Goal: Transaction & Acquisition: Subscribe to service/newsletter

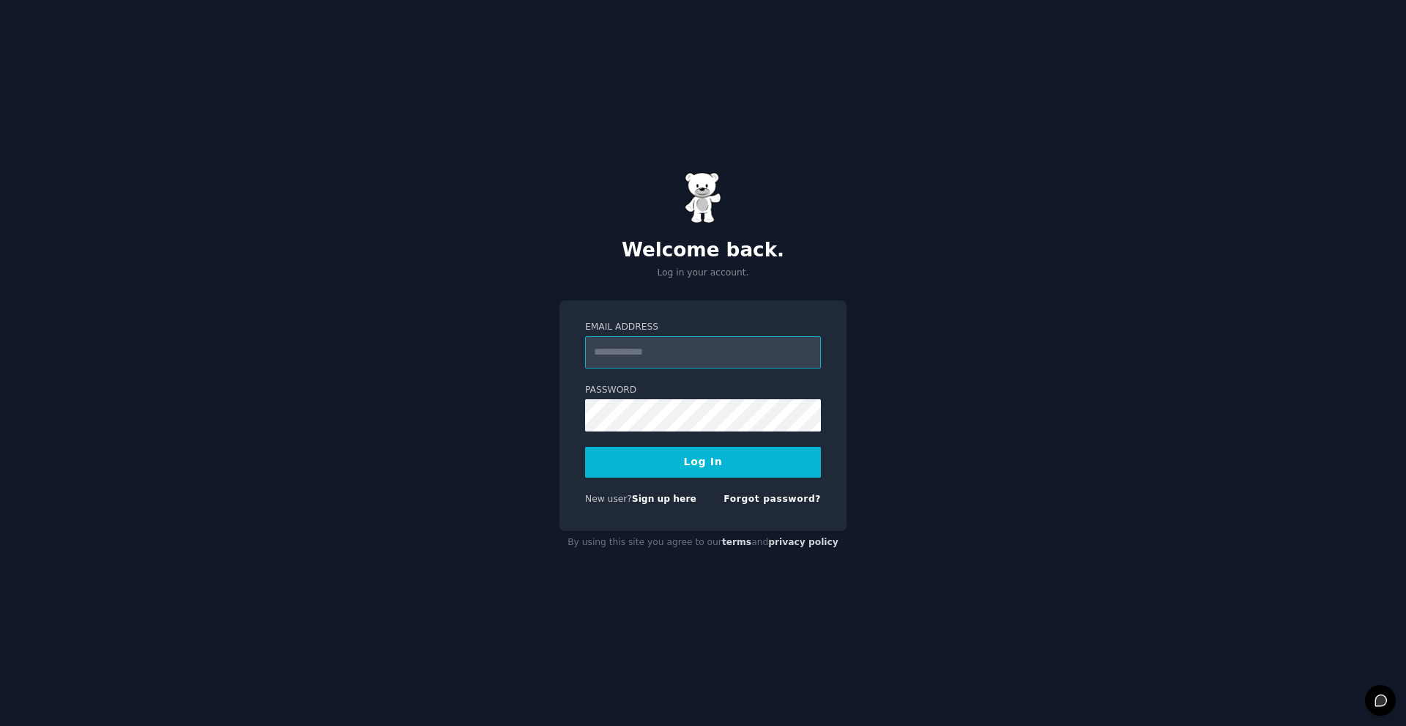
click at [636, 352] on input "Email Address" at bounding box center [703, 352] width 236 height 32
type input "**********"
click at [658, 497] on link "Sign up here" at bounding box center [664, 499] width 64 height 10
click at [724, 352] on input "Email Address" at bounding box center [703, 352] width 236 height 32
type input "**********"
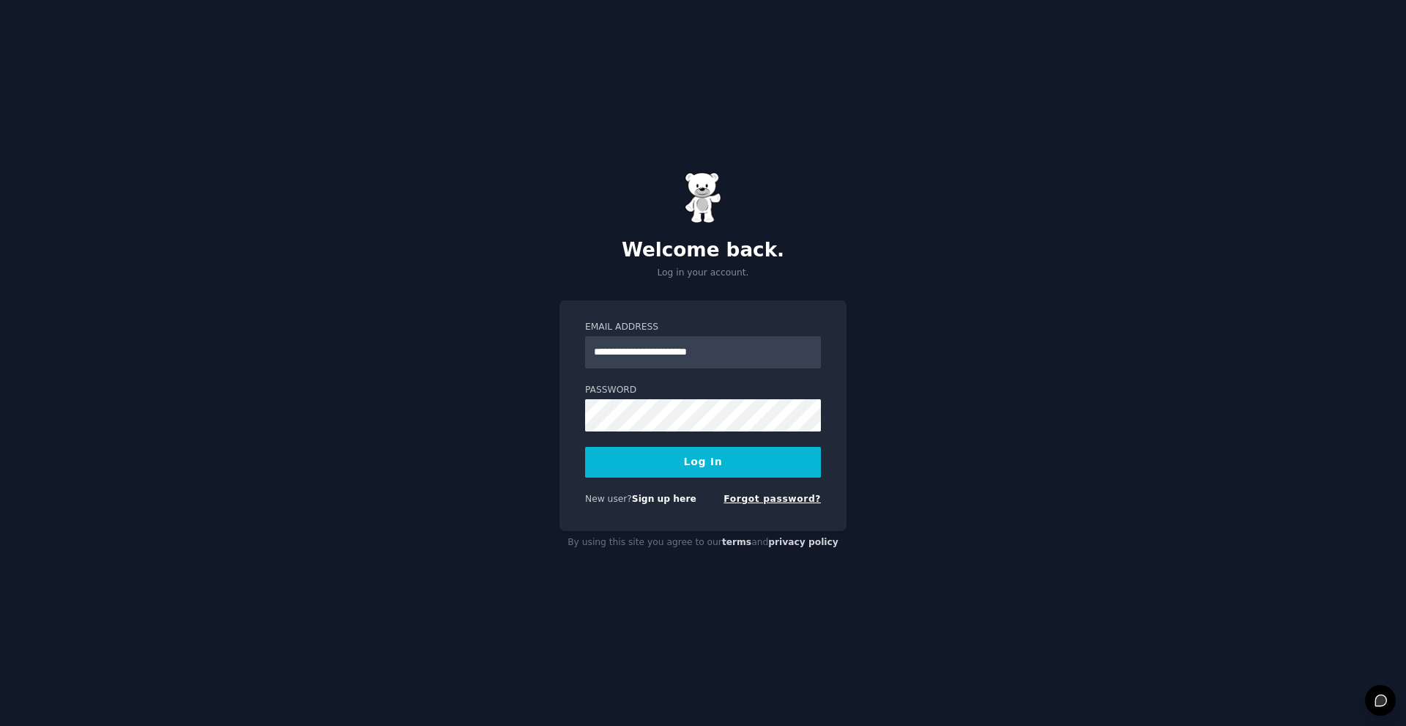
click at [775, 496] on link "Forgot password?" at bounding box center [771, 499] width 97 height 10
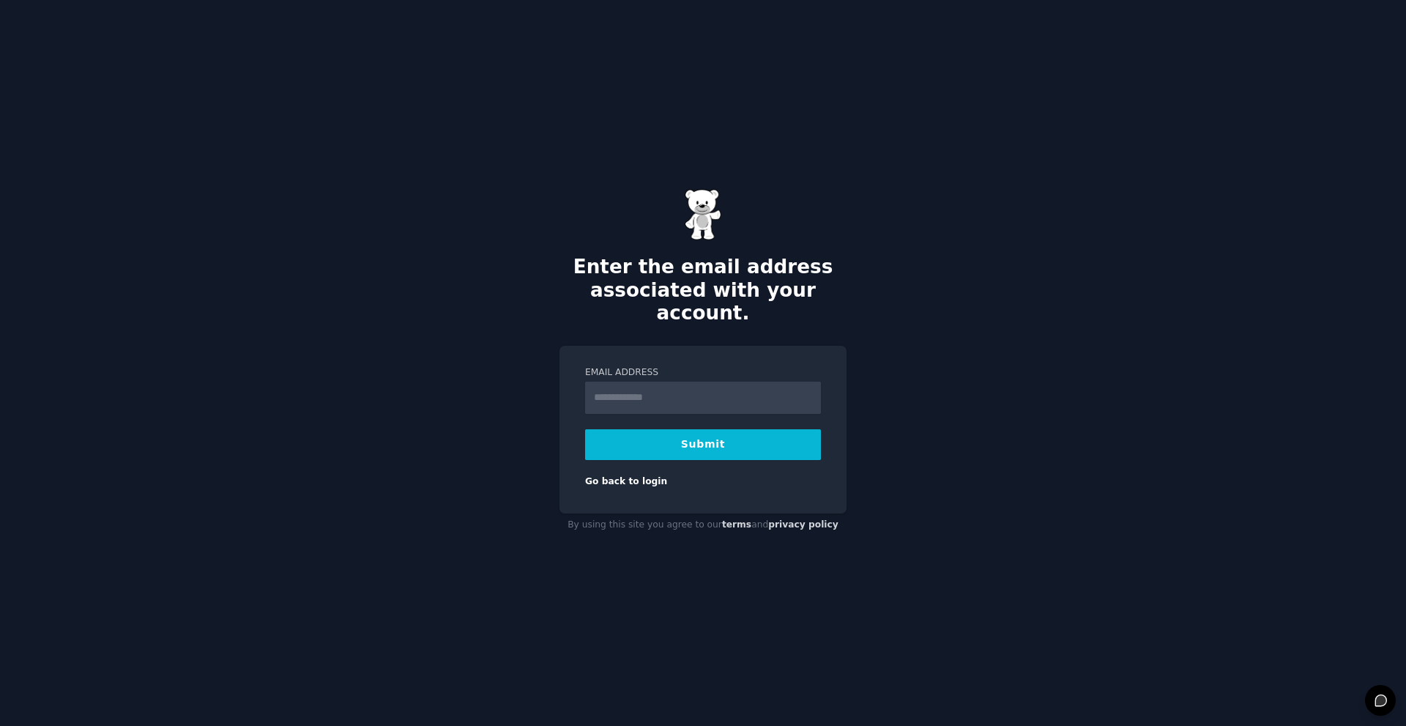
type input "**********"
click at [660, 441] on button "Submit" at bounding box center [703, 444] width 236 height 31
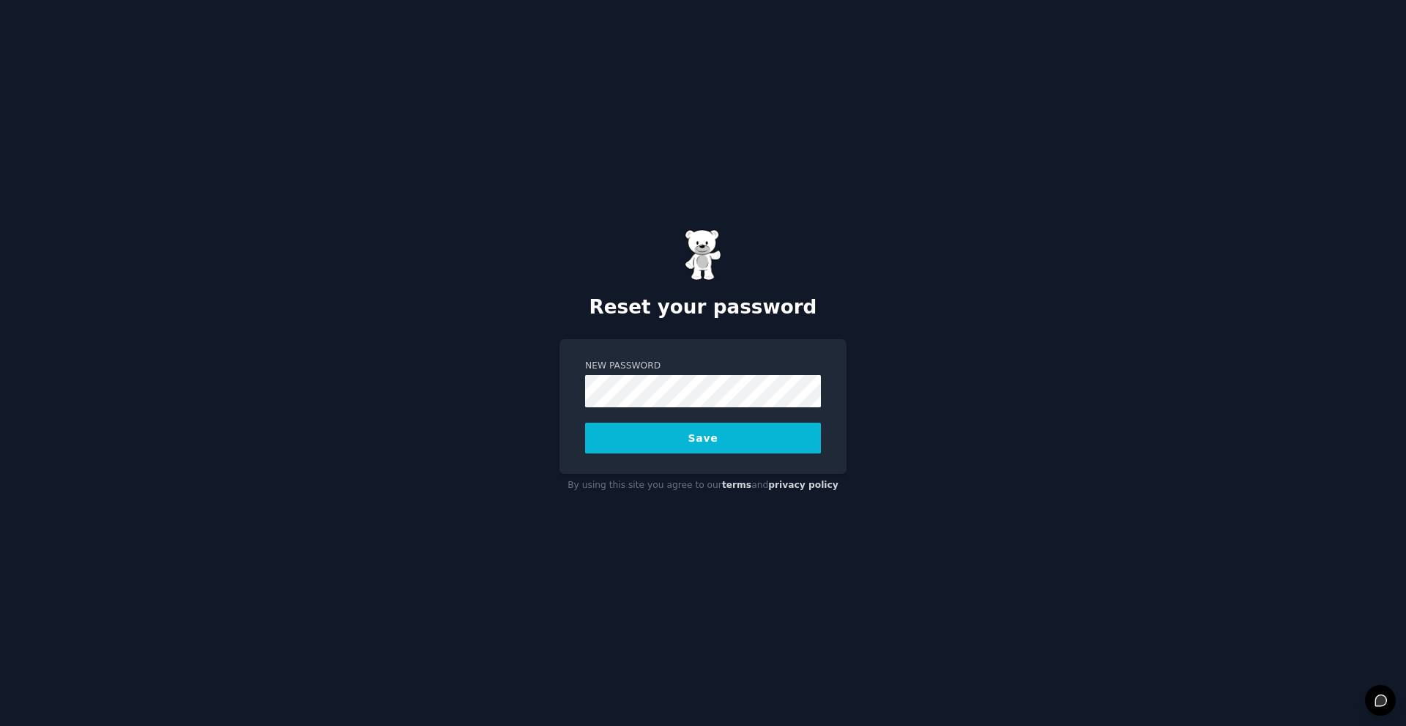
click at [585, 423] on button "Save" at bounding box center [703, 438] width 236 height 31
click at [611, 435] on div "Saving..." at bounding box center [703, 438] width 236 height 31
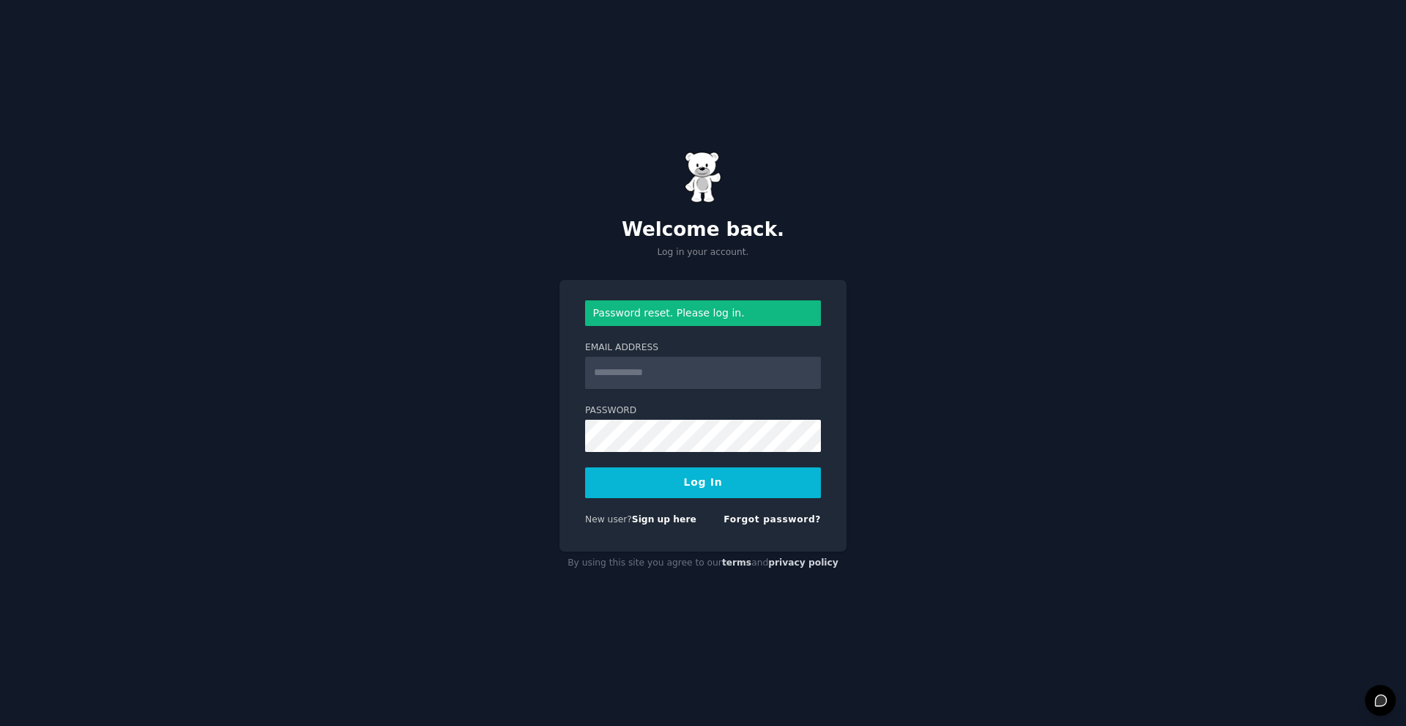
type input "**********"
click at [585, 467] on button "Log In" at bounding box center [703, 482] width 236 height 31
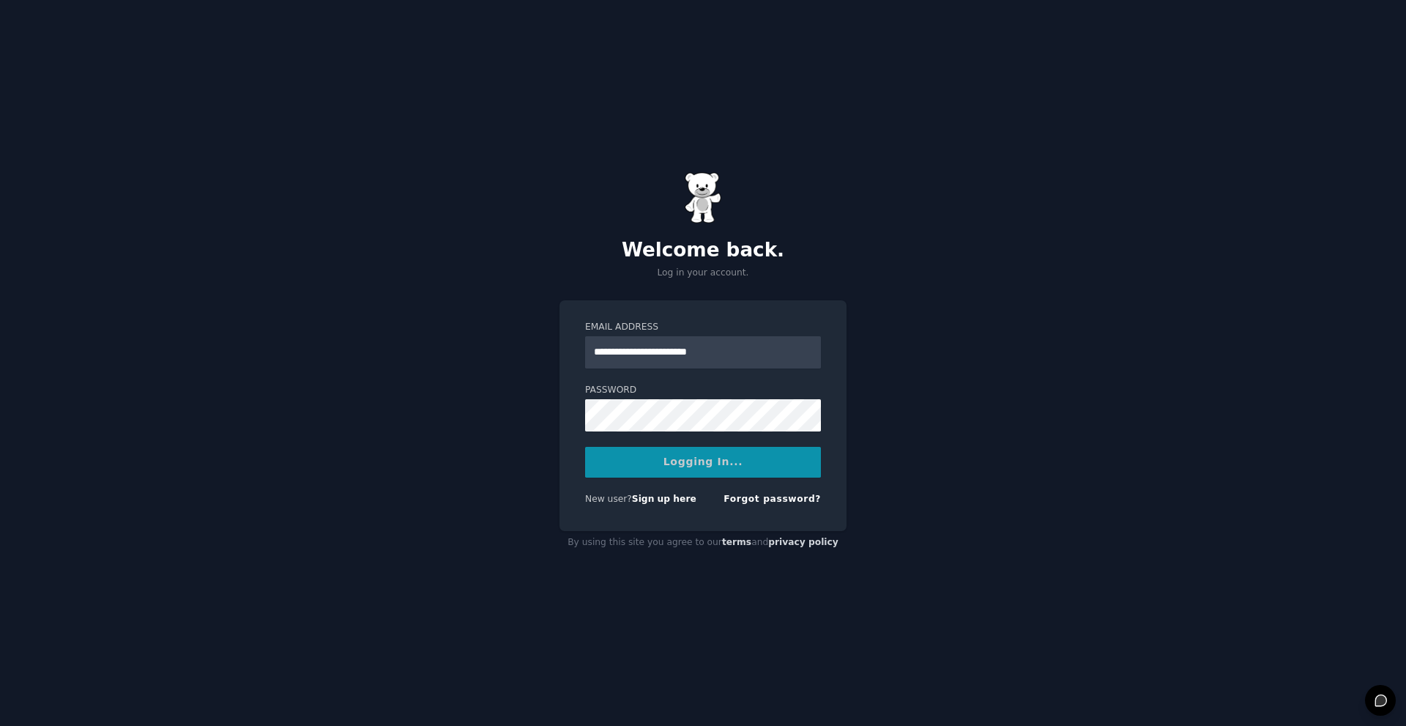
click at [606, 461] on div "Logging In..." at bounding box center [703, 462] width 236 height 31
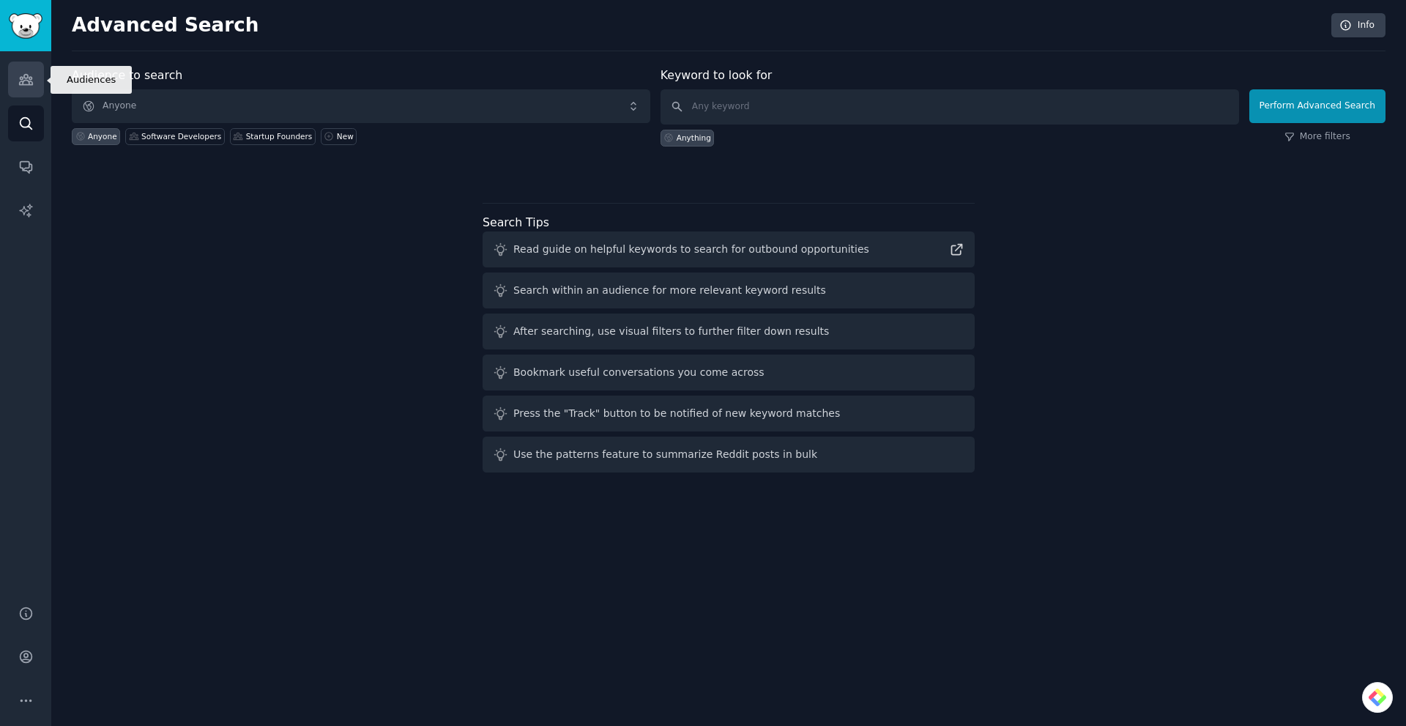
click at [29, 75] on icon "Sidebar" at bounding box center [25, 79] width 15 height 15
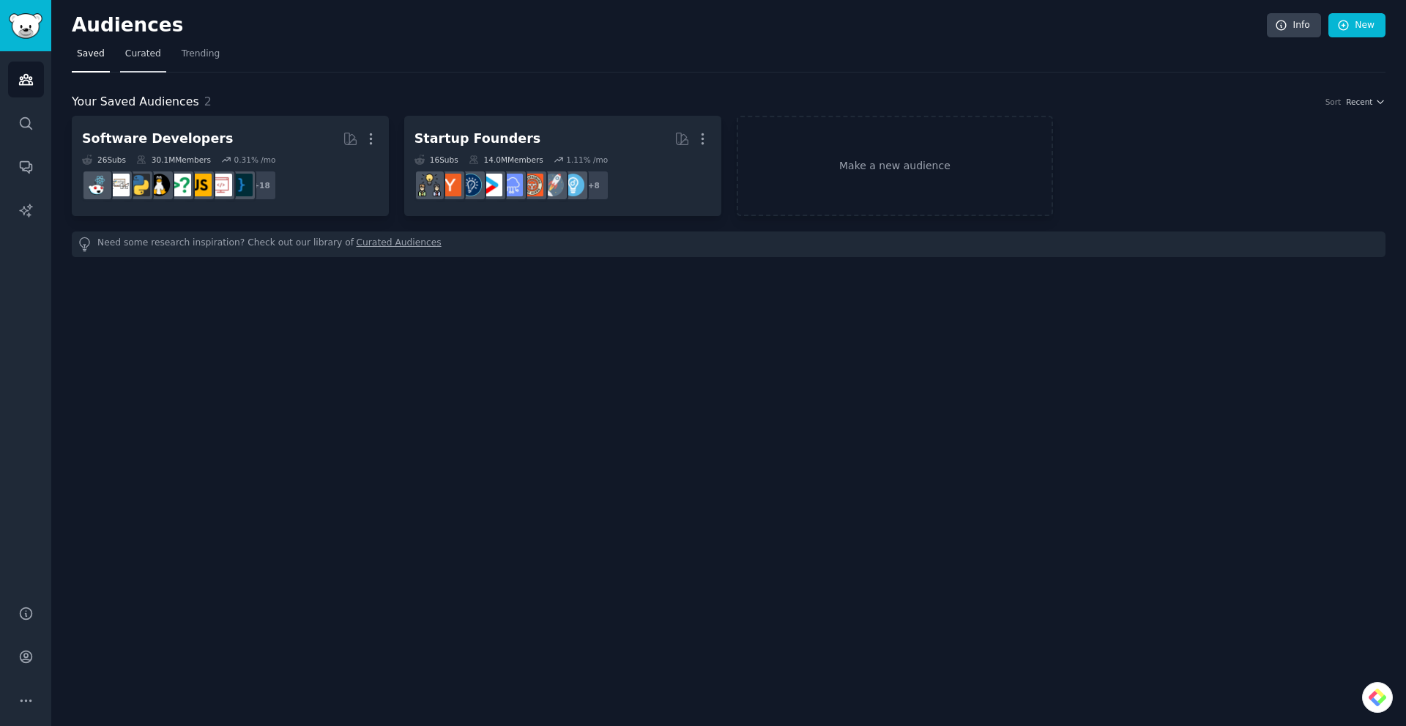
click at [133, 56] on span "Curated" at bounding box center [143, 54] width 36 height 13
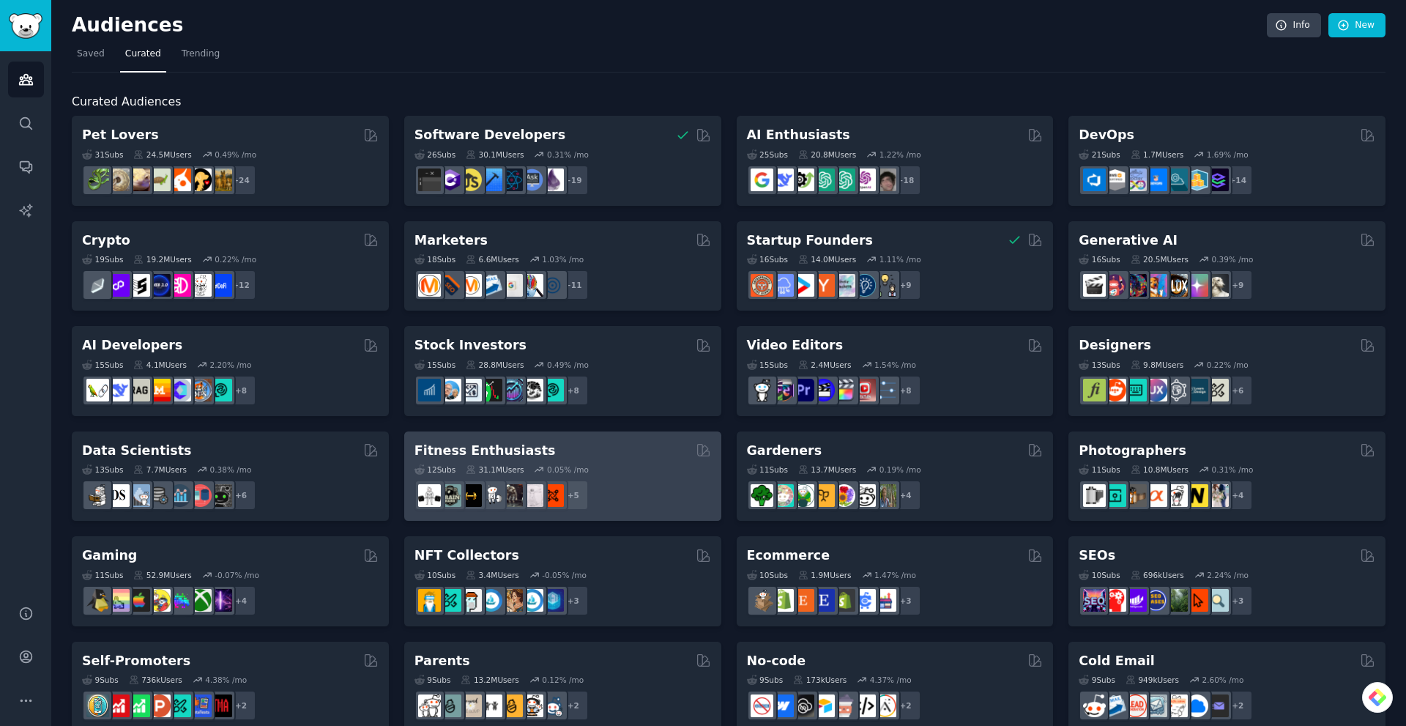
scroll to position [73, 0]
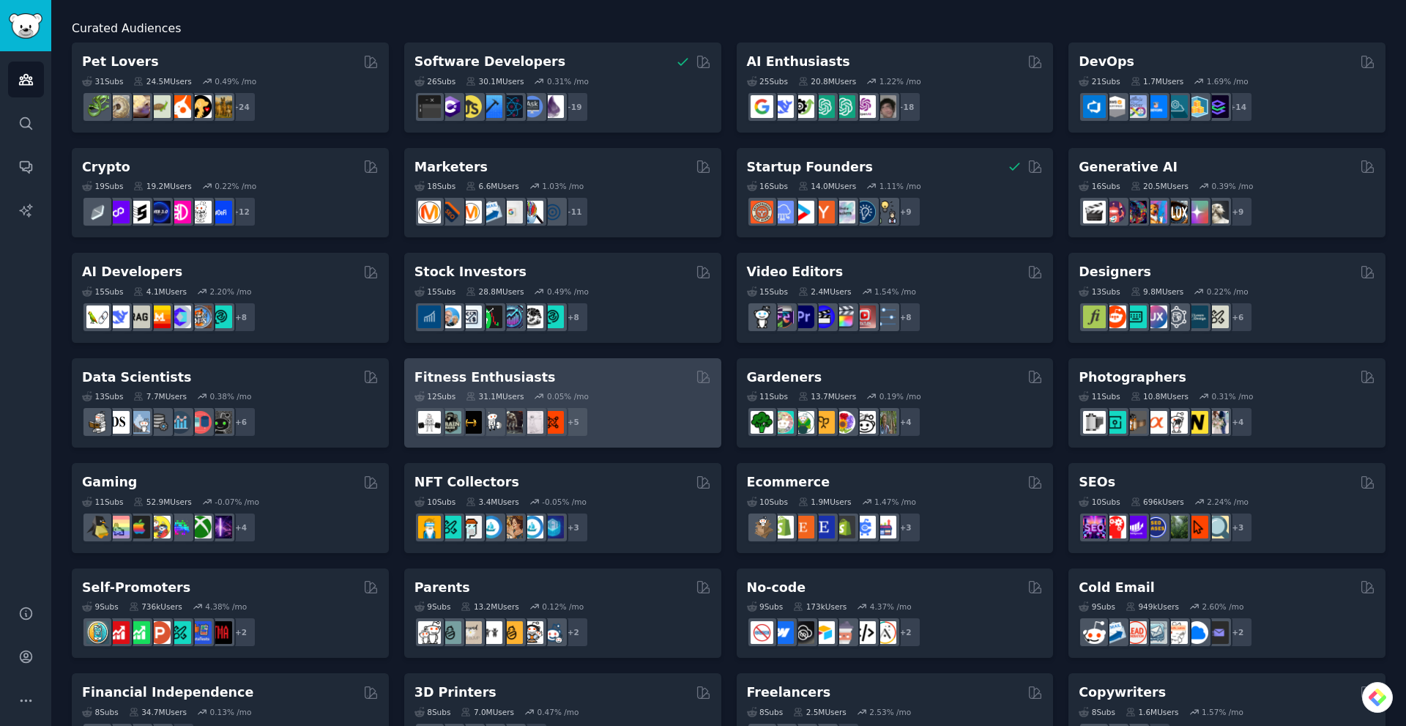
click at [614, 403] on div "12 Sub s 31.1M Users 0.05 % /mo + 5" at bounding box center [562, 411] width 297 height 51
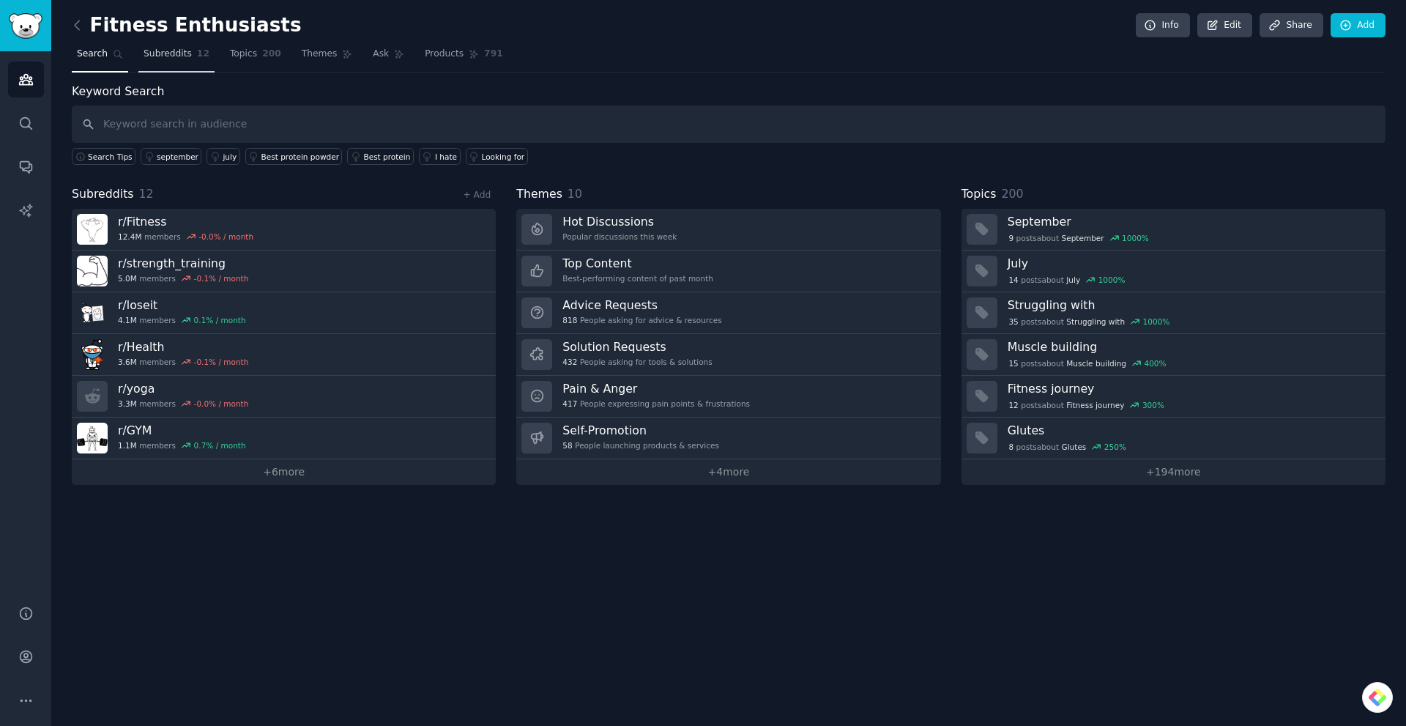
click at [174, 56] on span "Subreddits" at bounding box center [168, 54] width 48 height 13
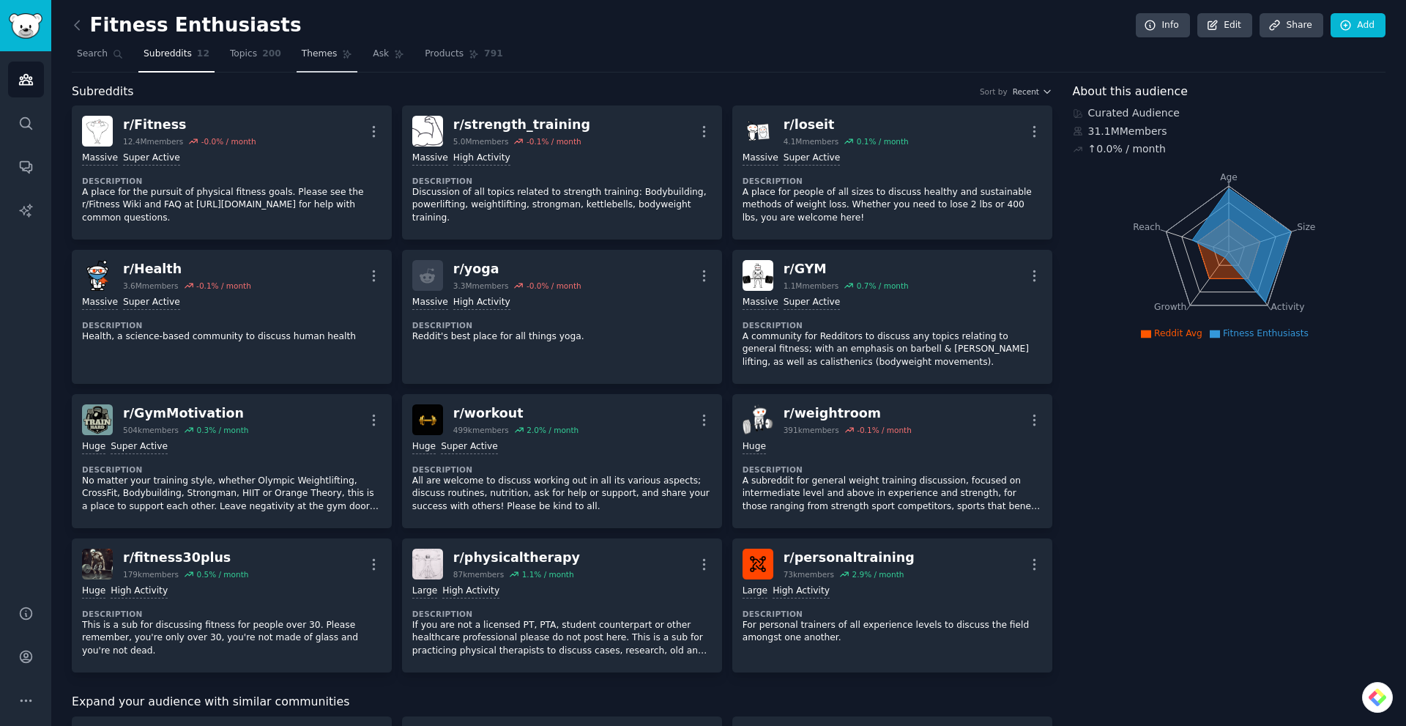
drag, startPoint x: 255, startPoint y: 48, endPoint x: 310, endPoint y: 56, distance: 55.6
click at [262, 48] on span "200" at bounding box center [271, 54] width 19 height 13
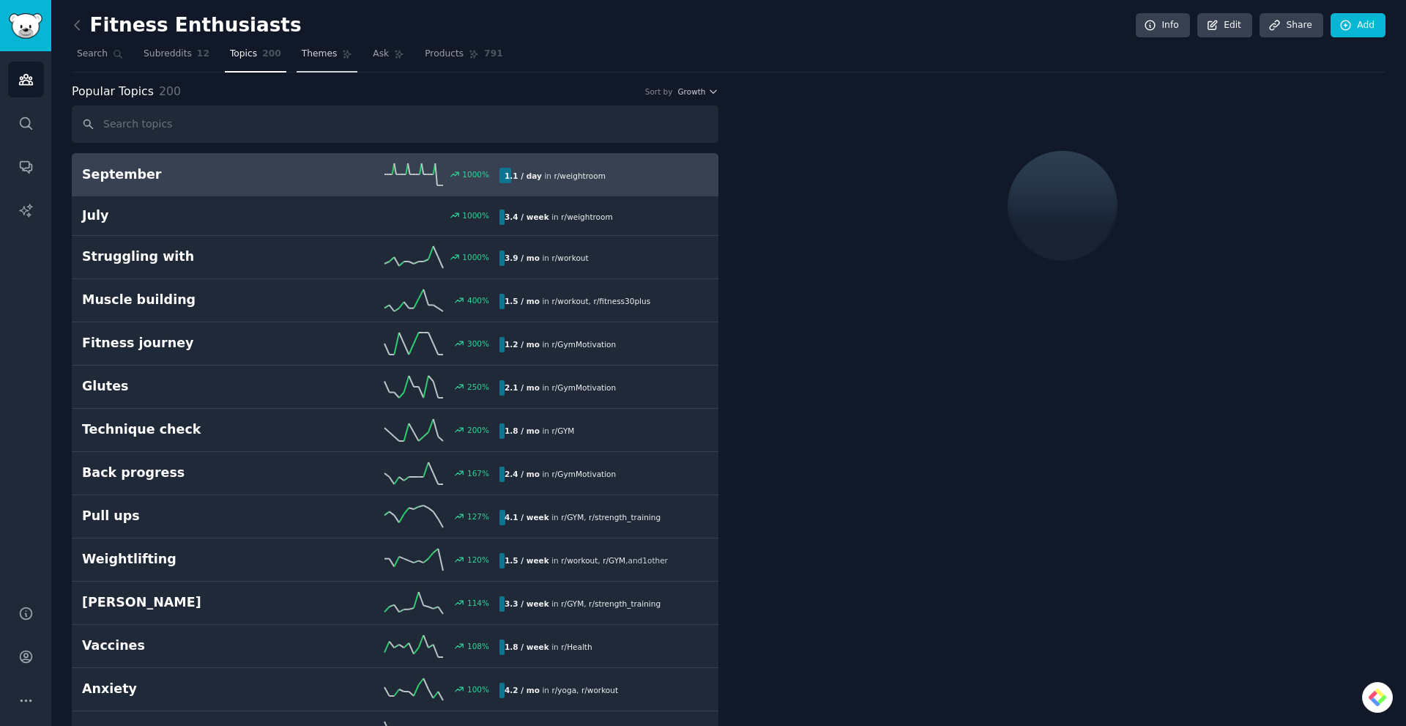
click at [310, 56] on span "Themes" at bounding box center [320, 54] width 36 height 13
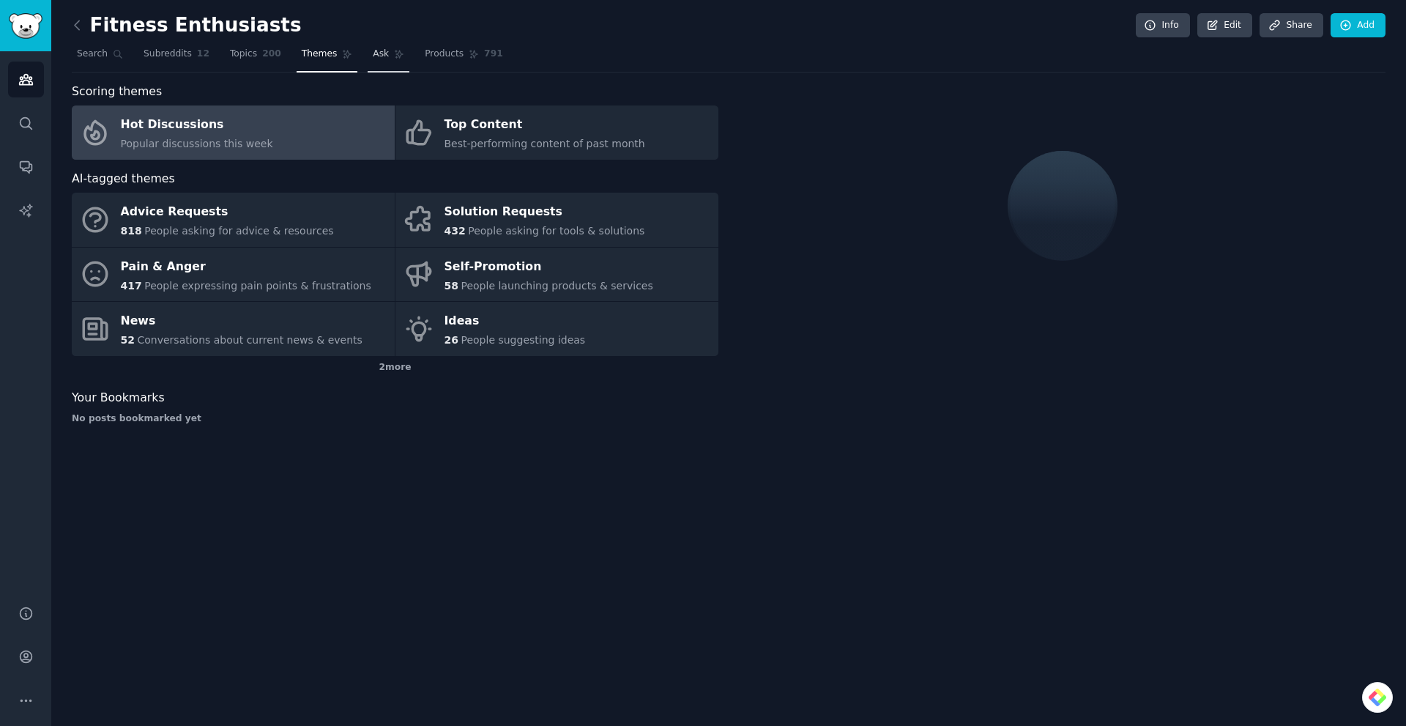
click at [378, 61] on link "Ask" at bounding box center [389, 57] width 42 height 30
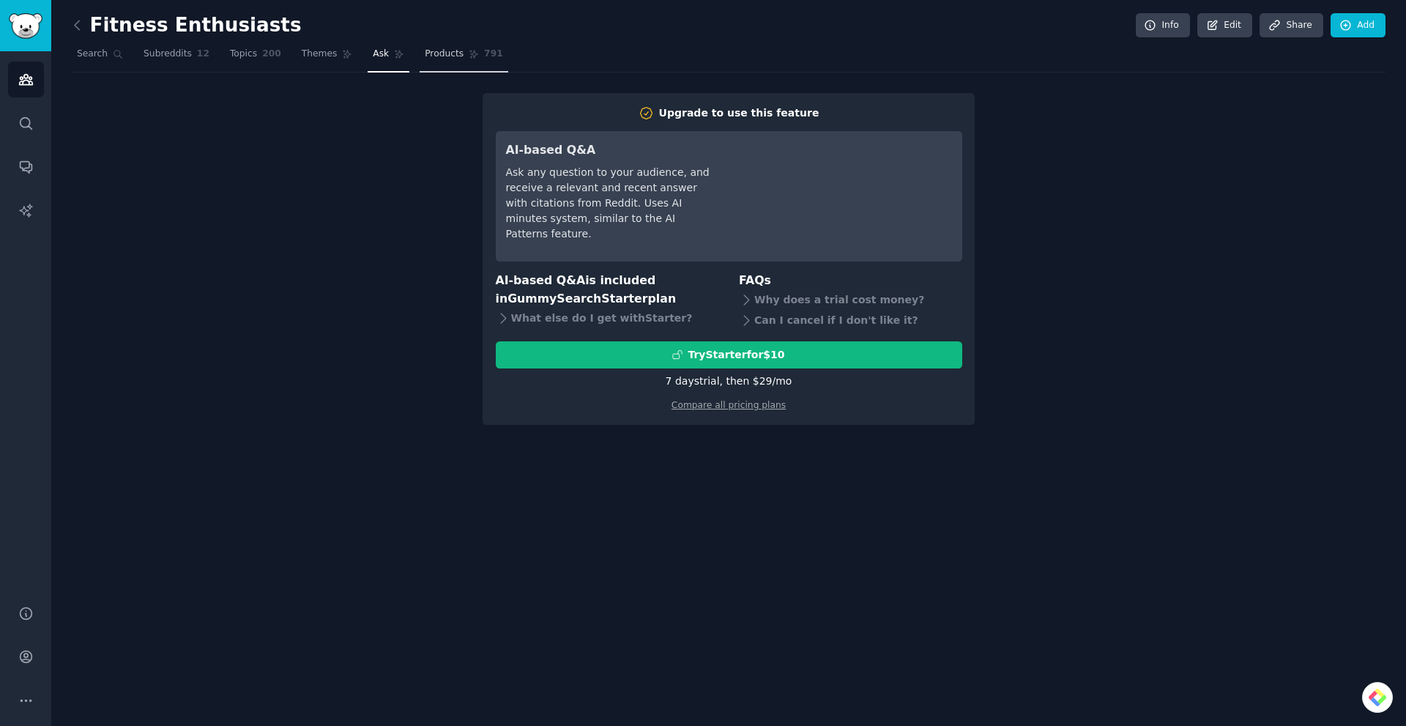
click at [458, 65] on link "Products 791" at bounding box center [464, 57] width 88 height 30
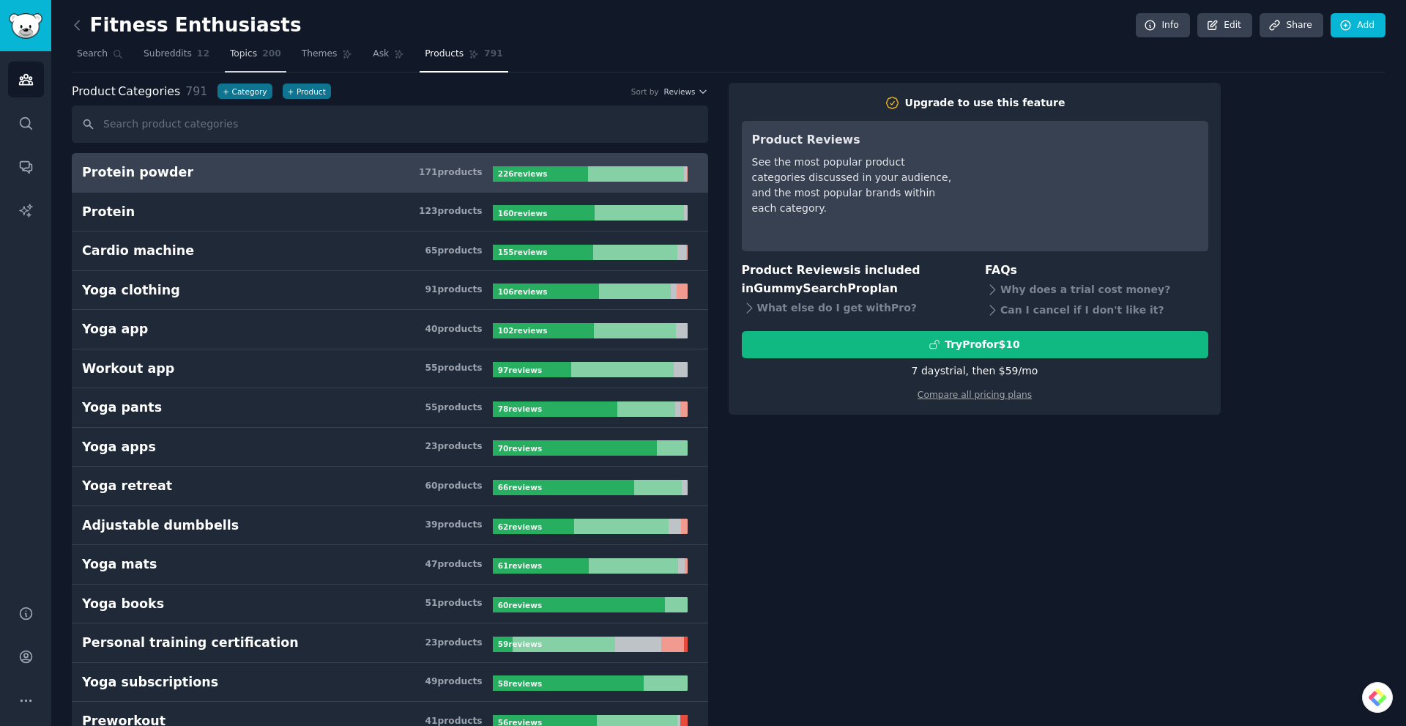
click at [234, 47] on link "Topics 200" at bounding box center [256, 57] width 62 height 30
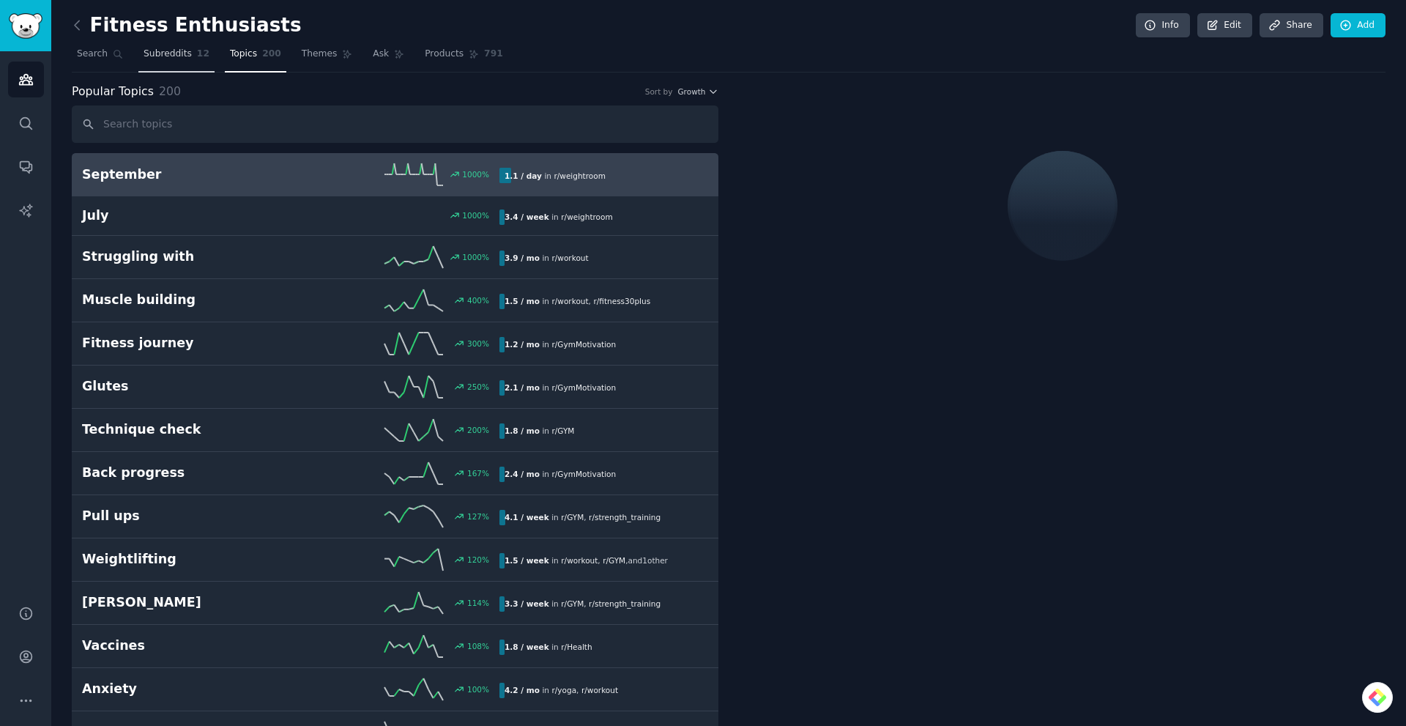
click at [179, 53] on span "Subreddits" at bounding box center [168, 54] width 48 height 13
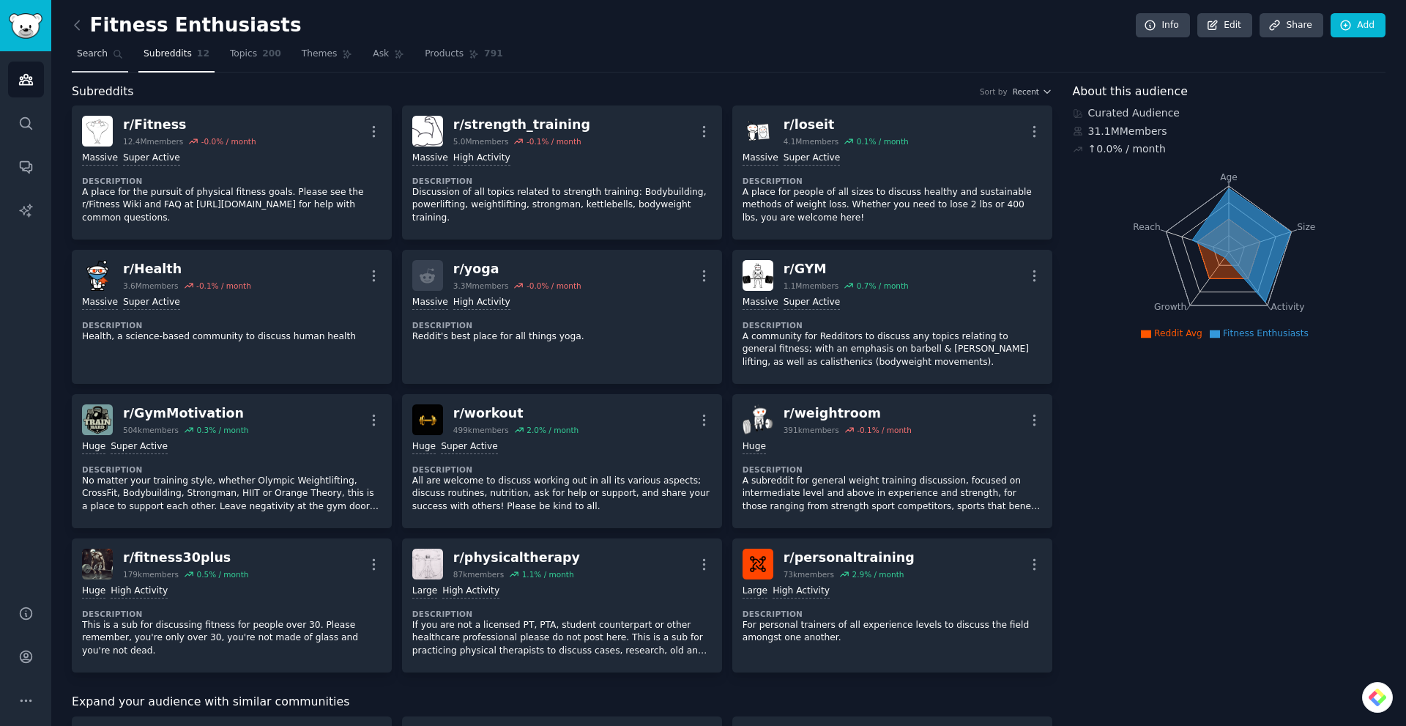
click at [92, 51] on span "Search" at bounding box center [92, 54] width 31 height 13
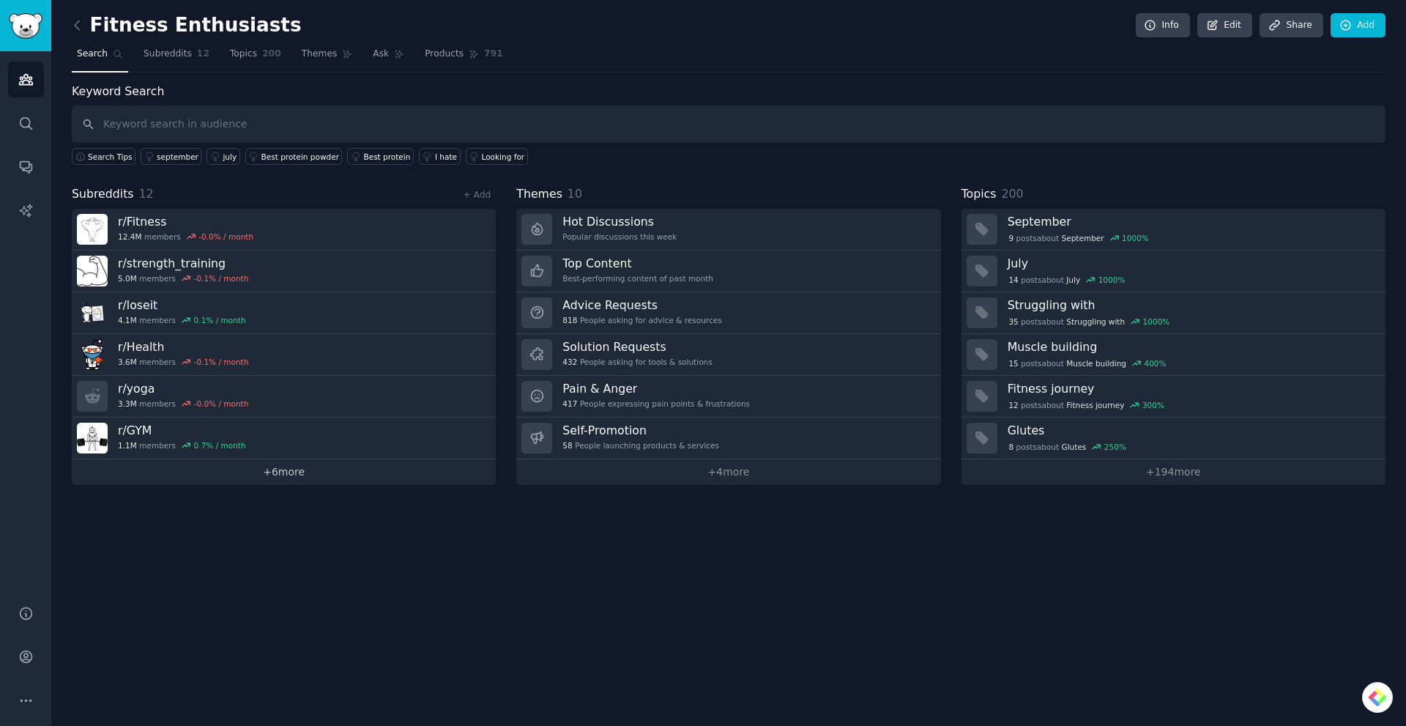
click at [281, 475] on link "+ 6 more" at bounding box center [284, 472] width 424 height 26
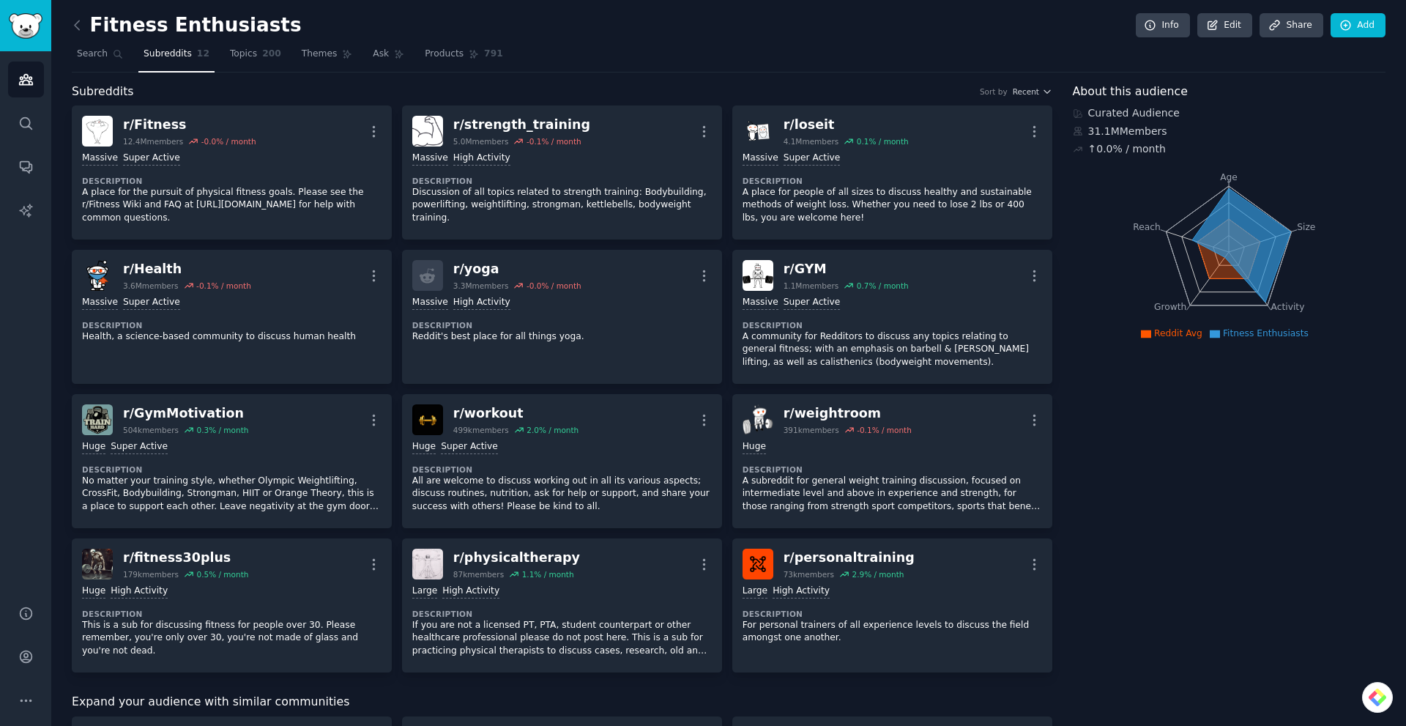
click at [1038, 83] on div "Subreddits Sort by Recent" at bounding box center [562, 92] width 981 height 18
click at [1040, 84] on div "Subreddits Sort by Recent" at bounding box center [562, 92] width 981 height 18
click at [1042, 86] on icon "button" at bounding box center [1047, 91] width 10 height 10
click at [80, 54] on span "Search" at bounding box center [92, 54] width 31 height 13
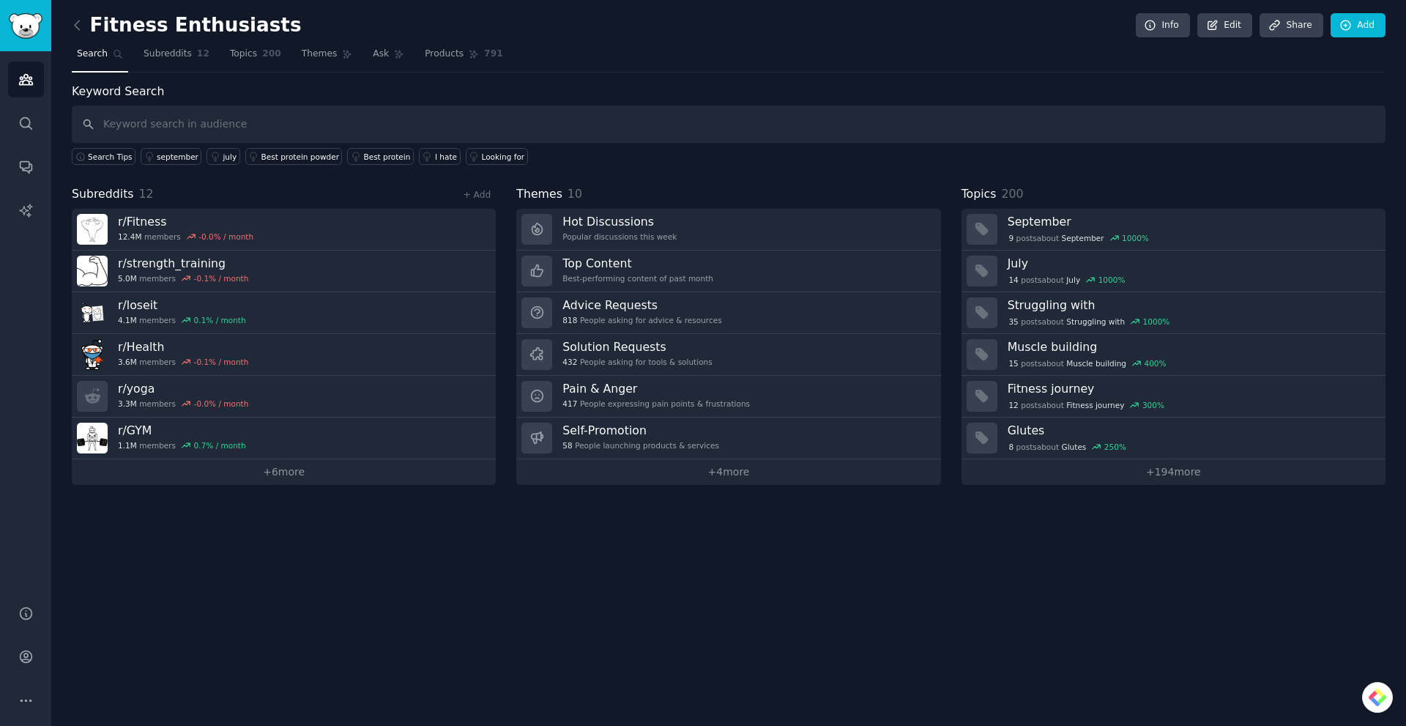
click at [85, 26] on link at bounding box center [81, 25] width 18 height 23
click at [269, 472] on link "+ 6 more" at bounding box center [284, 472] width 424 height 26
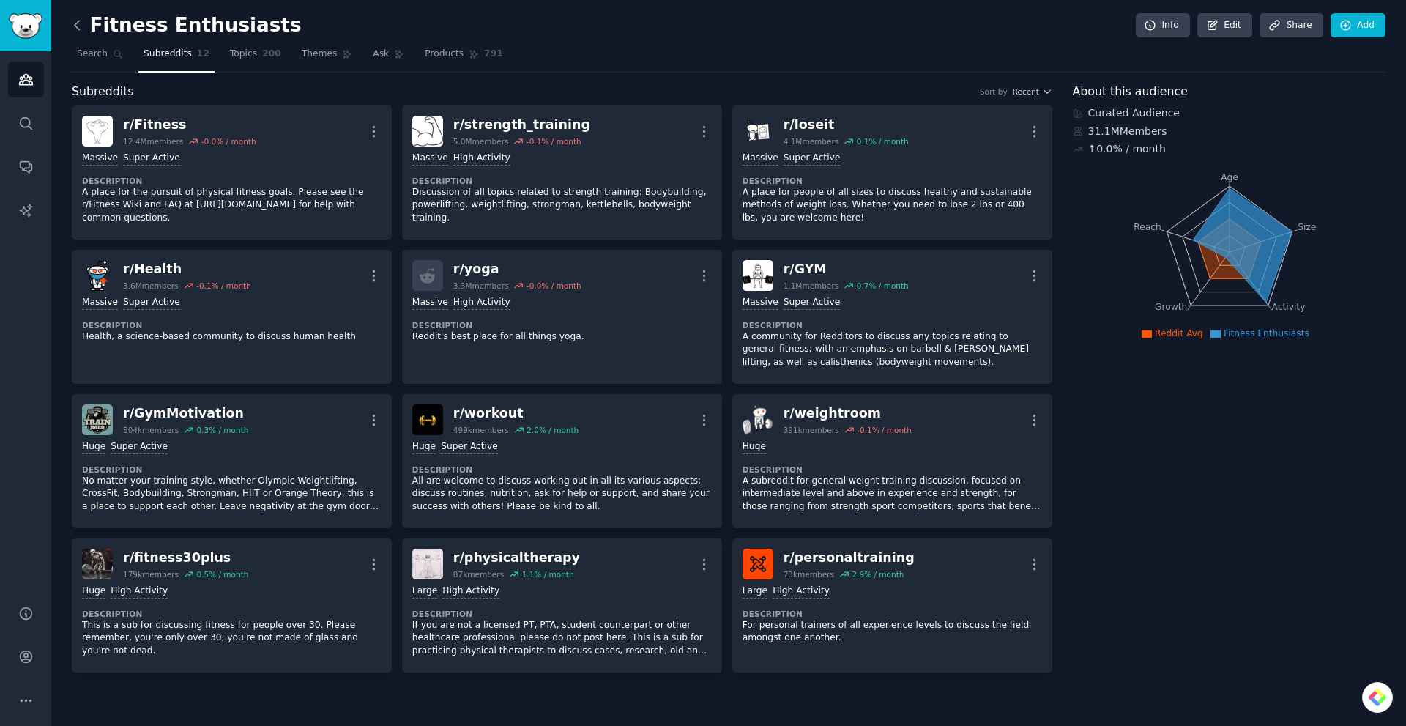
click at [77, 24] on icon at bounding box center [77, 25] width 15 height 15
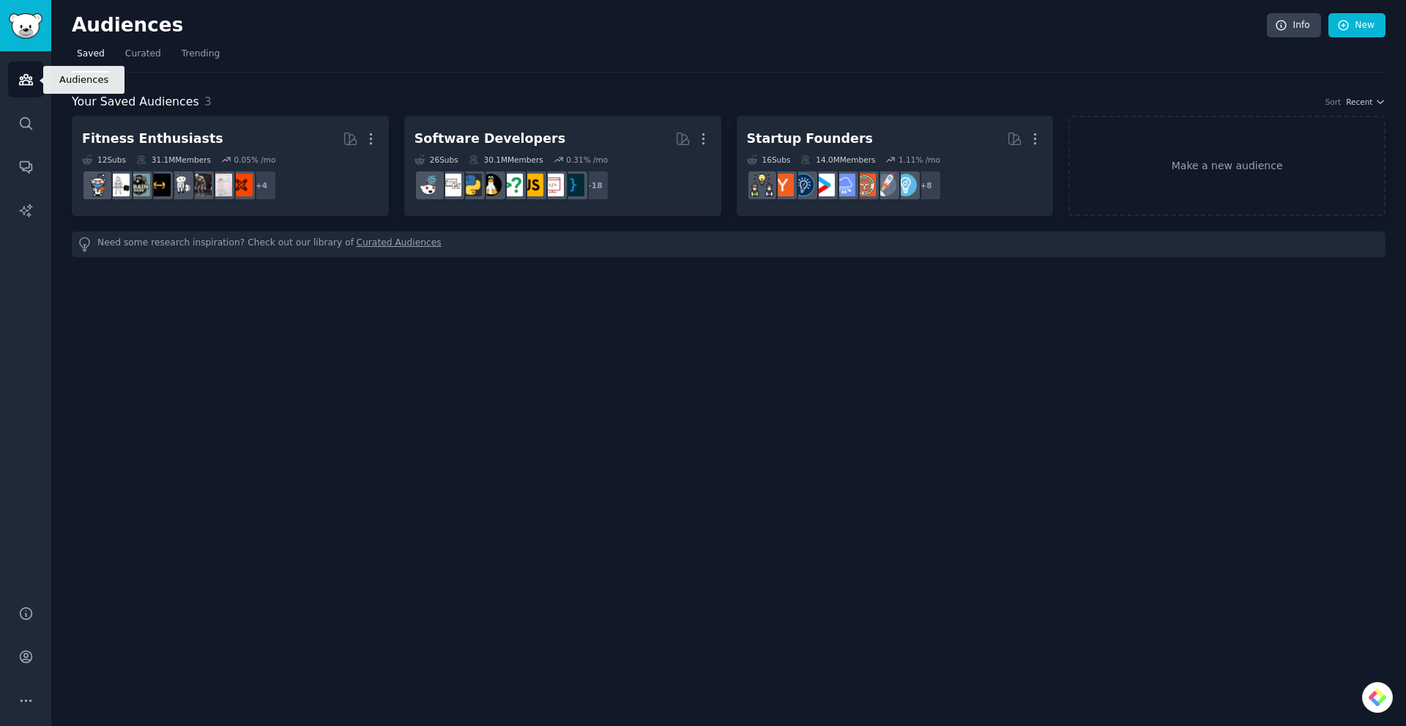
click at [26, 77] on icon "Sidebar" at bounding box center [25, 79] width 15 height 15
click at [158, 60] on link "Curated" at bounding box center [143, 57] width 46 height 30
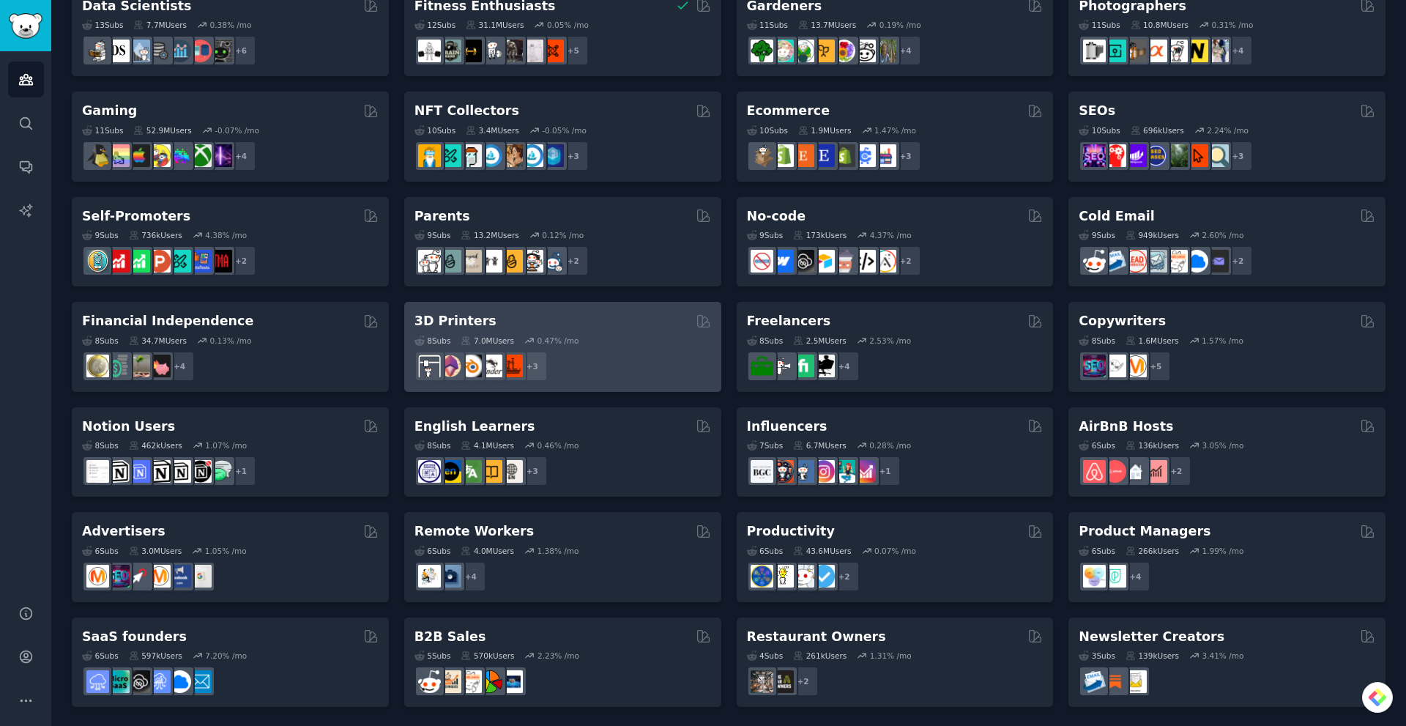
scroll to position [446, 0]
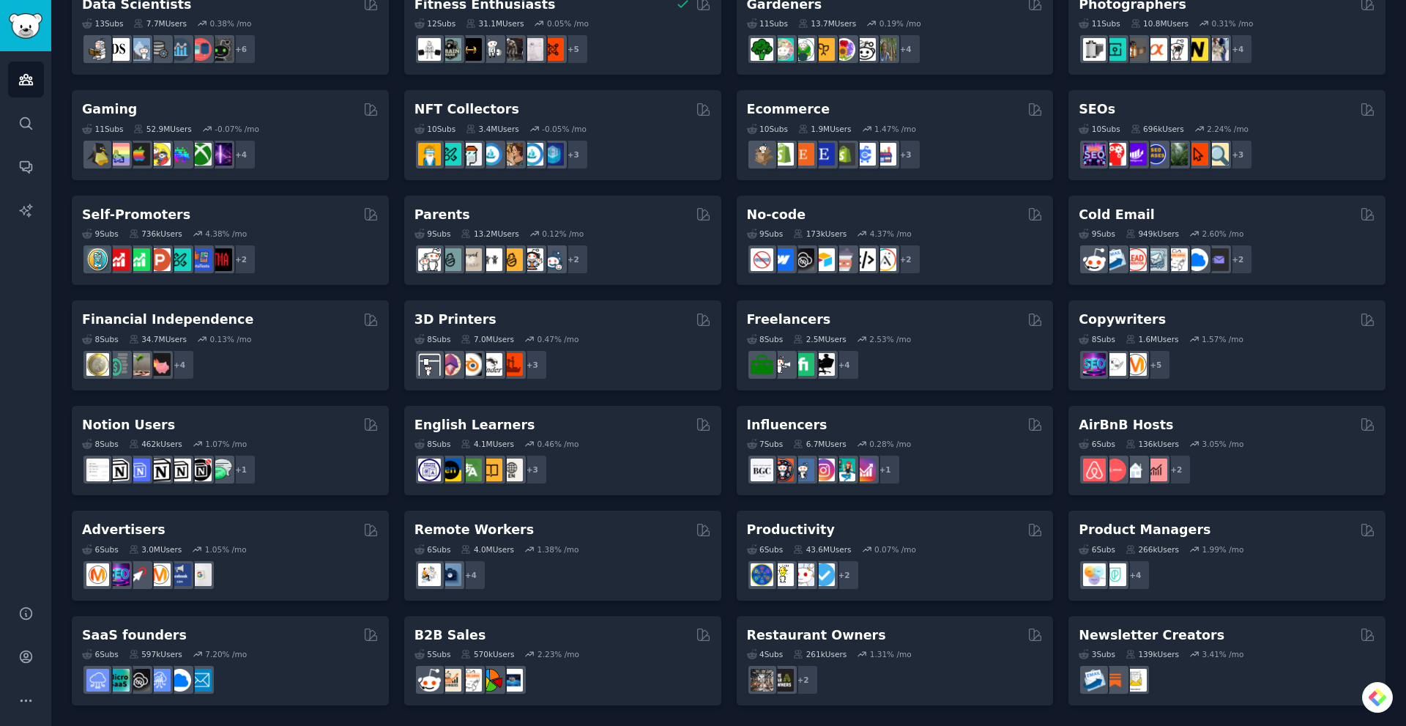
click at [605, 206] on div "Parents" at bounding box center [562, 215] width 297 height 18
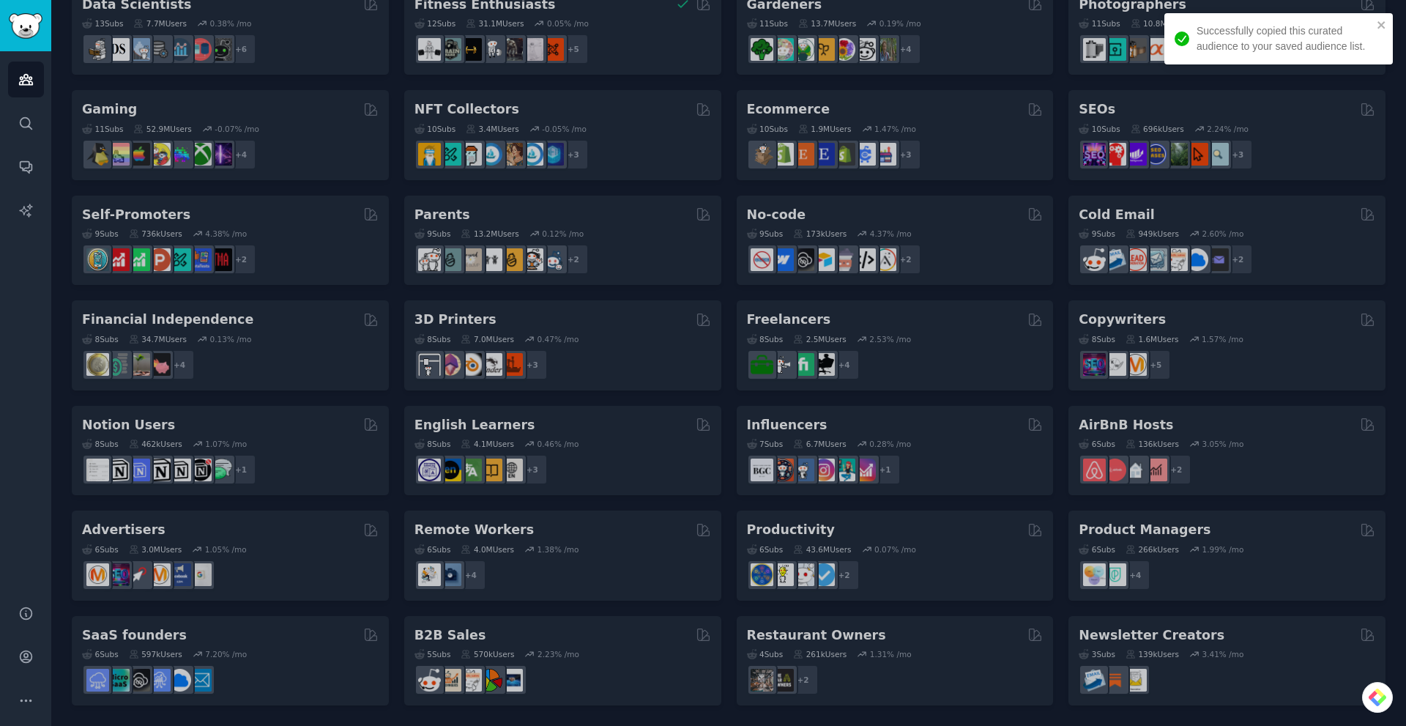
click at [603, 220] on div "Pet Lovers 31 Sub s 24.5M Users 0.49 % /mo + 24 Software Developers 26 Sub s 30…" at bounding box center [729, 187] width 1314 height 1035
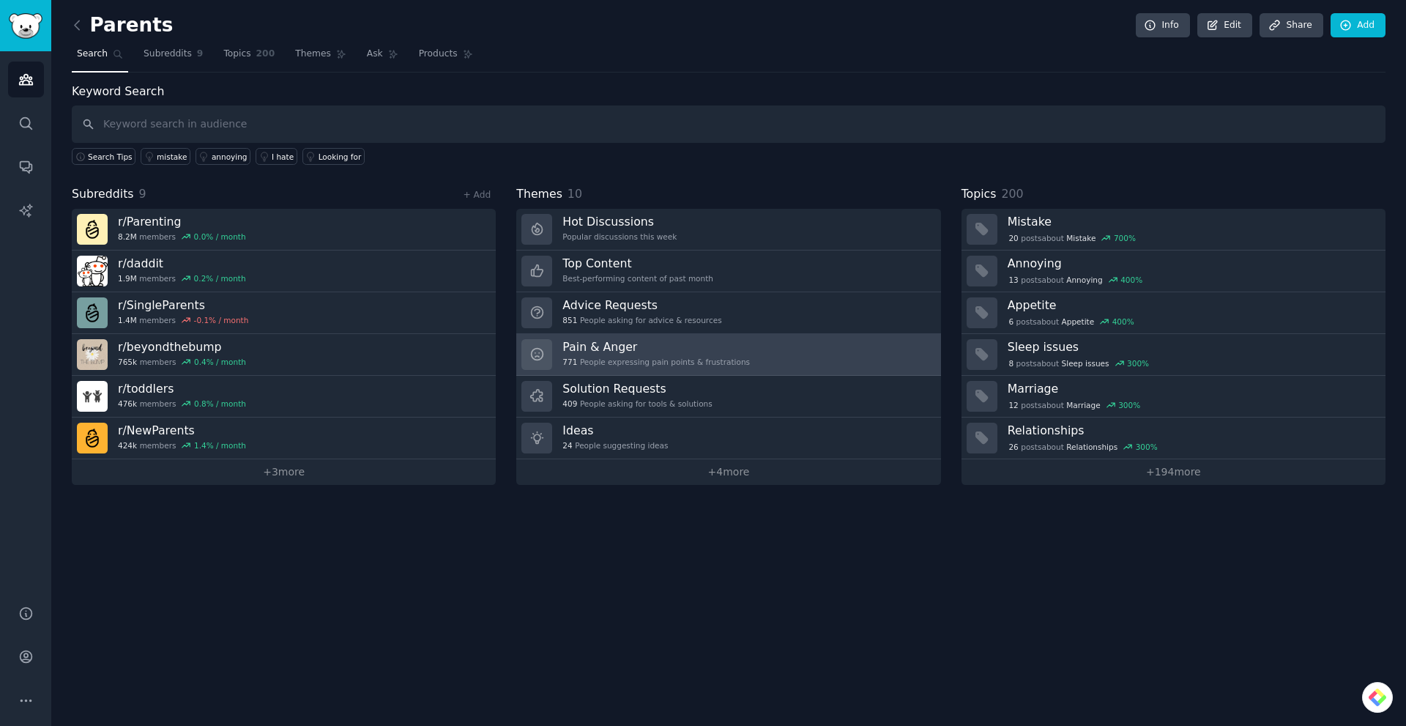
click at [600, 351] on h3 "Pain & Anger" at bounding box center [655, 346] width 187 height 15
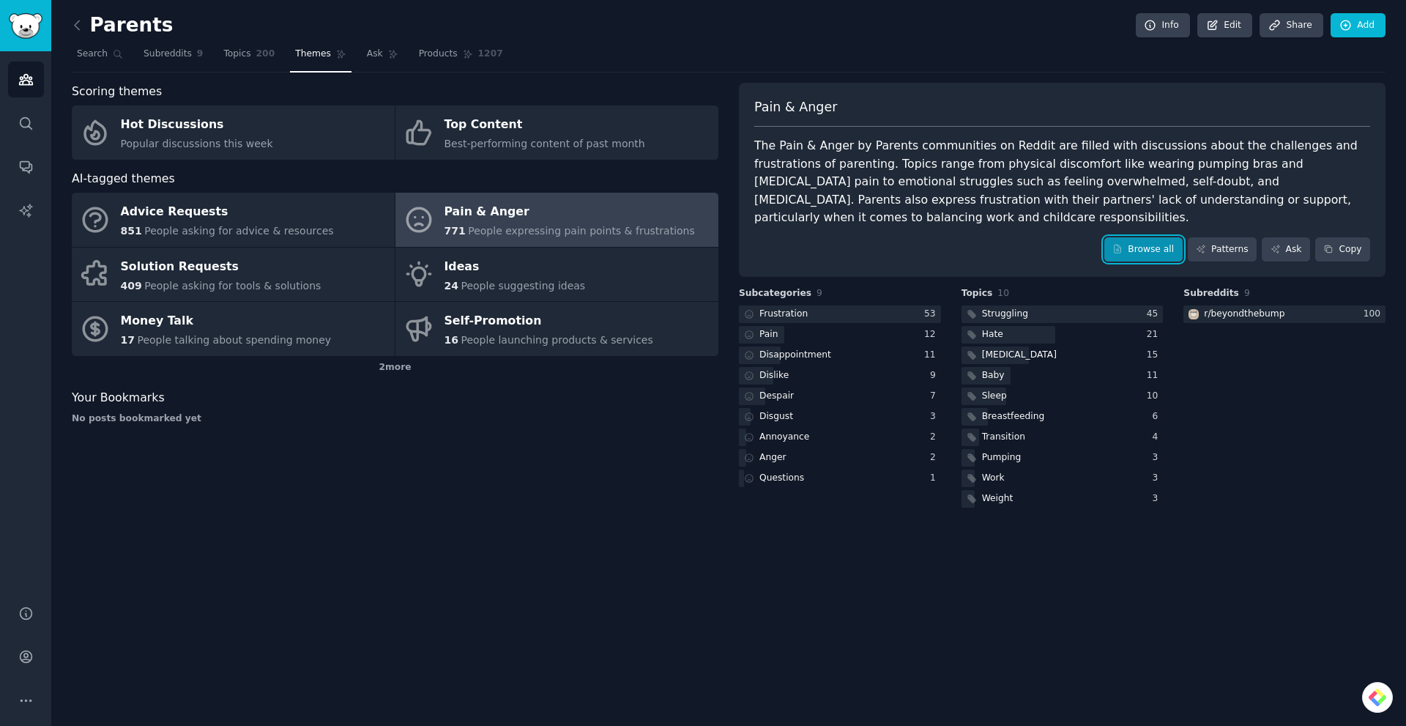
click at [1136, 237] on link "Browse all" at bounding box center [1143, 249] width 78 height 25
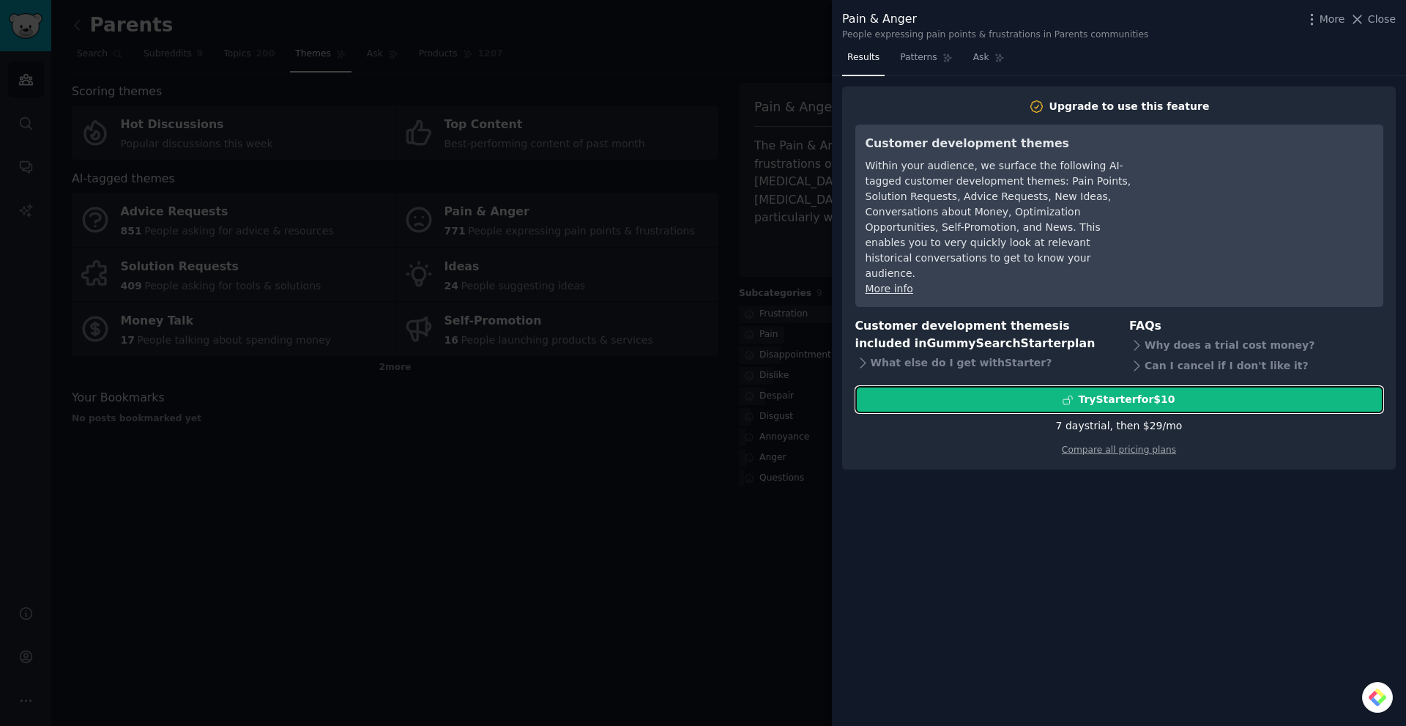
drag, startPoint x: 1155, startPoint y: 375, endPoint x: 1221, endPoint y: 428, distance: 85.4
click at [1221, 428] on div "Upgrade to use this feature Customer development themes Within your audience, w…" at bounding box center [1119, 278] width 554 height 384
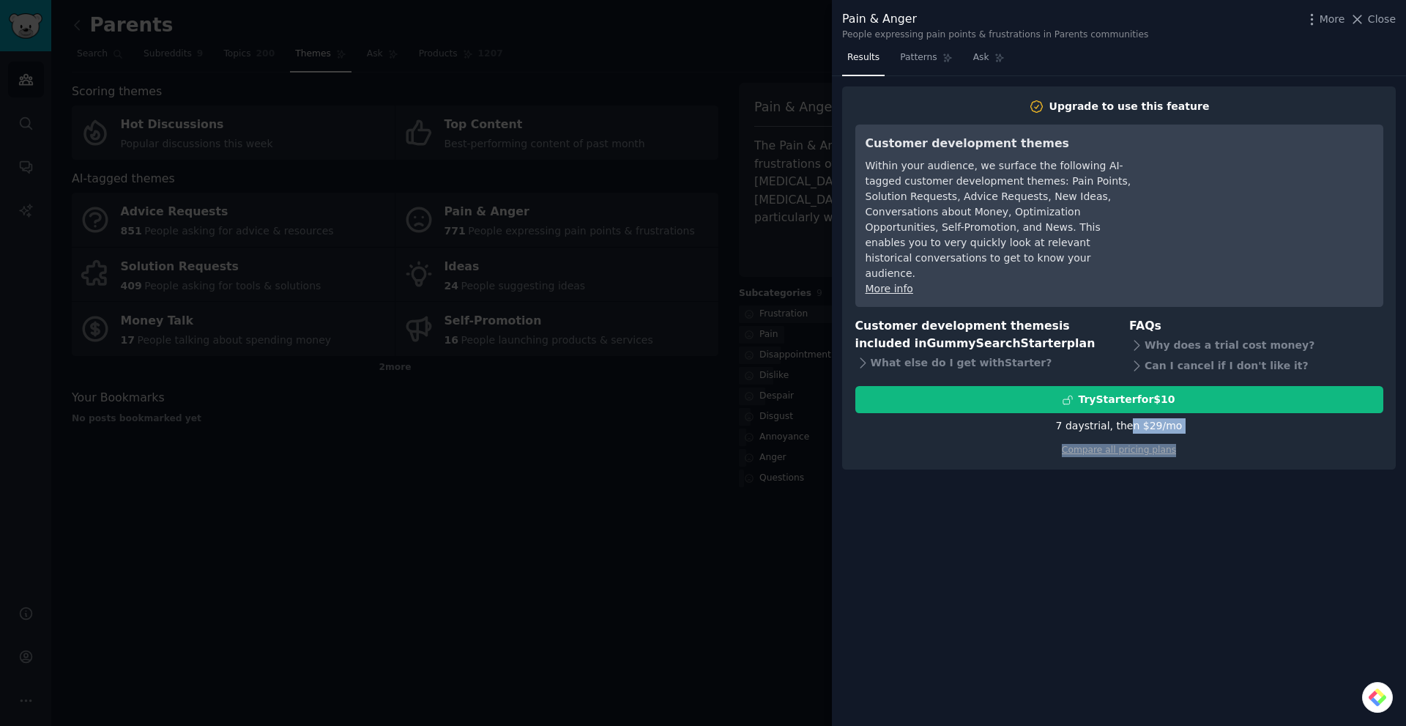
drag, startPoint x: 1141, startPoint y: 402, endPoint x: 1188, endPoint y: 405, distance: 47.0
click at [1186, 405] on div "Try Starter for $10 7 days trial, then $ 29 /mo Compare all pricing plans" at bounding box center [1119, 421] width 528 height 71
click at [1193, 434] on div "Compare all pricing plans" at bounding box center [1119, 445] width 528 height 23
click at [1147, 444] on link "Compare all pricing plans" at bounding box center [1119, 449] width 114 height 10
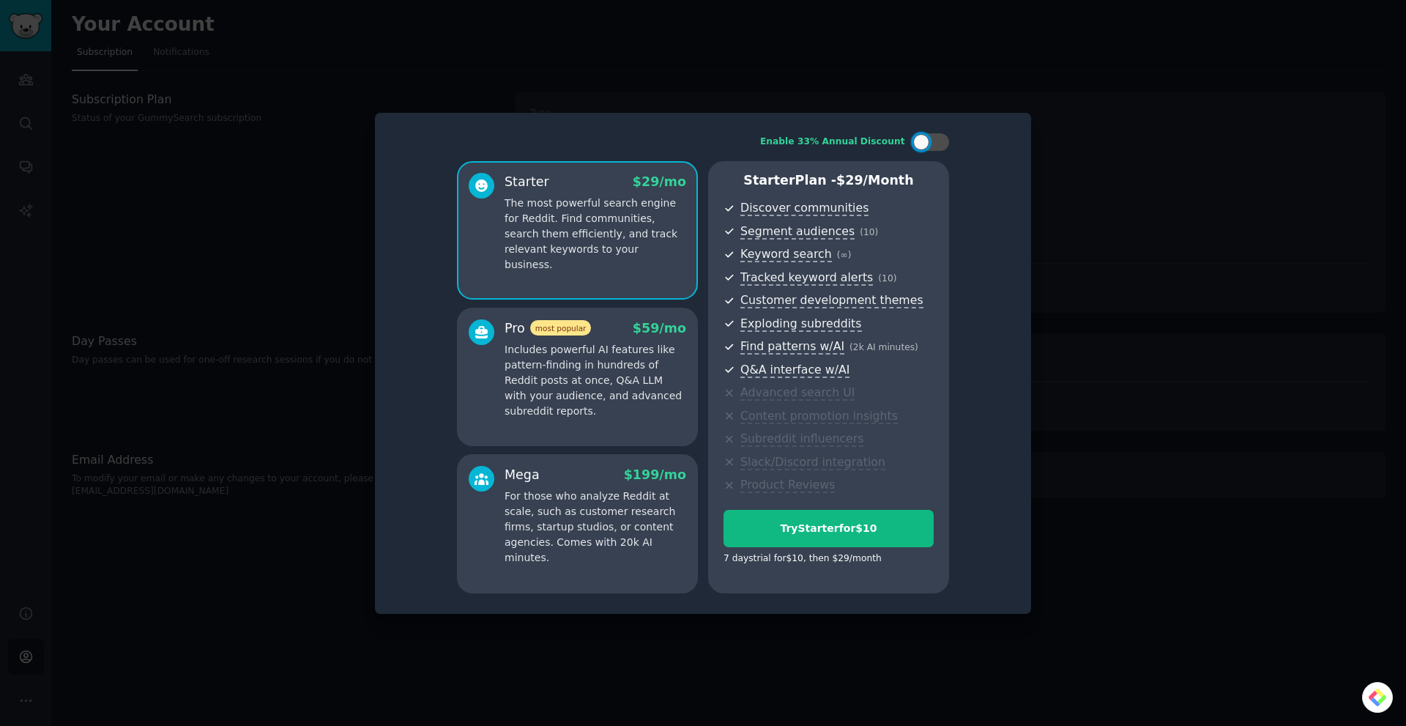
click at [604, 376] on p "Includes powerful AI features like pattern-finding in hundreds of Reddit posts …" at bounding box center [596, 380] width 182 height 77
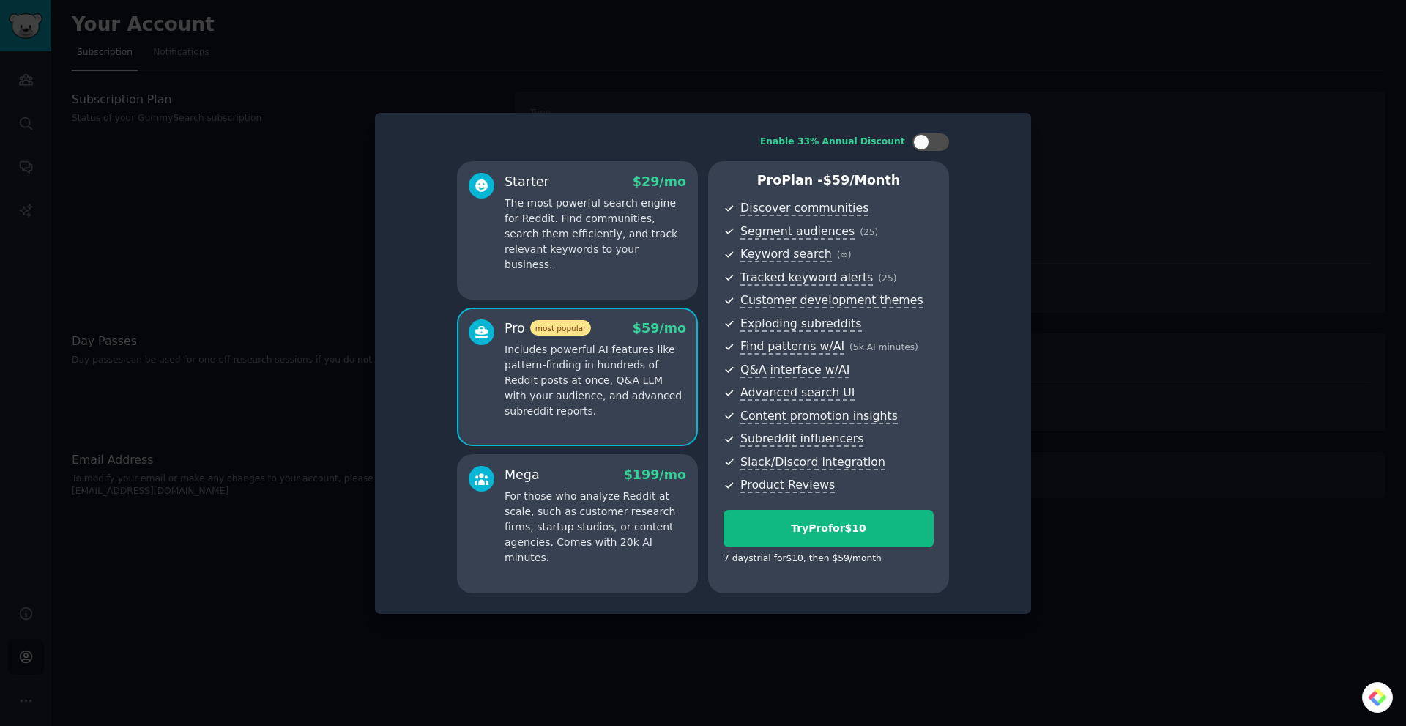
click at [675, 231] on p "The most powerful search engine for Reddit. Find communities, search them effic…" at bounding box center [596, 234] width 182 height 77
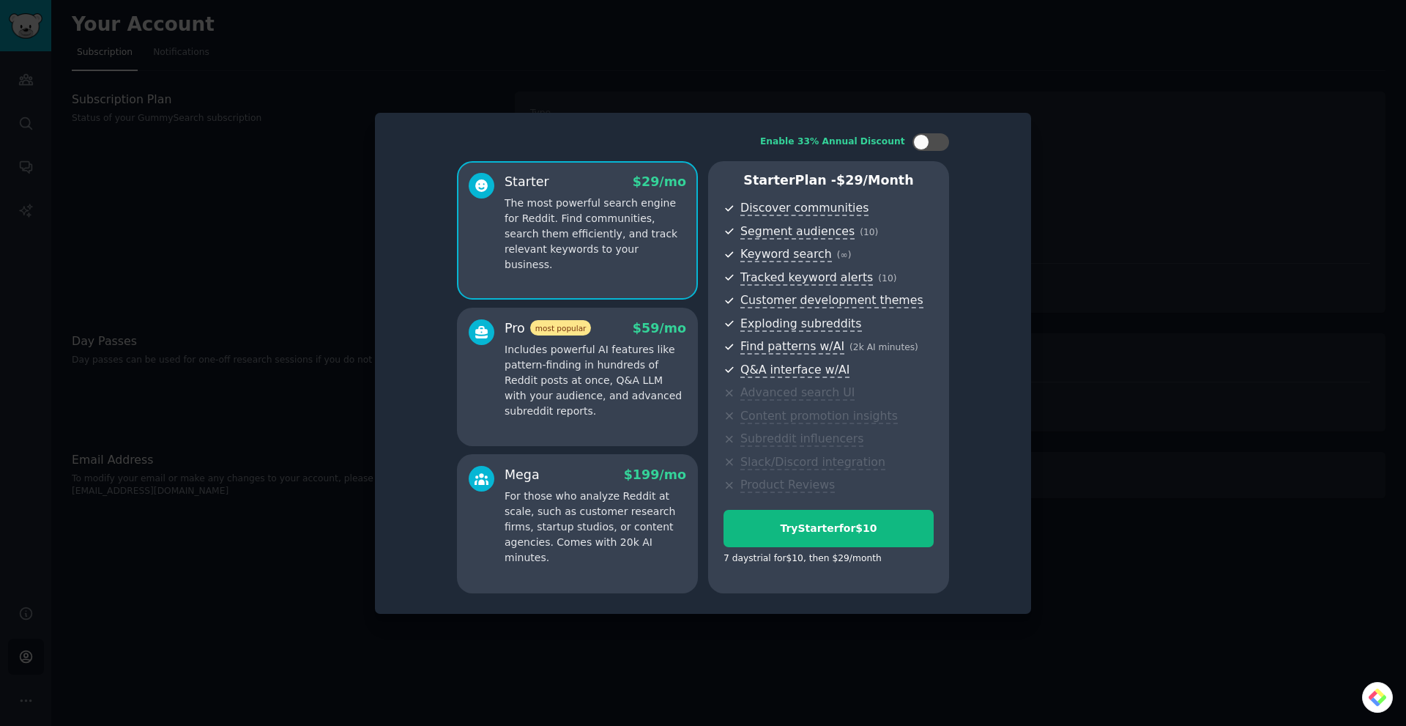
click at [927, 154] on div "Enable 33% Annual Discount Starter $ 29 /mo The most powerful search engine for…" at bounding box center [703, 363] width 636 height 480
click at [940, 134] on div at bounding box center [930, 142] width 37 height 18
click at [940, 134] on div at bounding box center [940, 142] width 16 height 16
checkbox input "false"
click at [1128, 236] on div at bounding box center [703, 363] width 1406 height 726
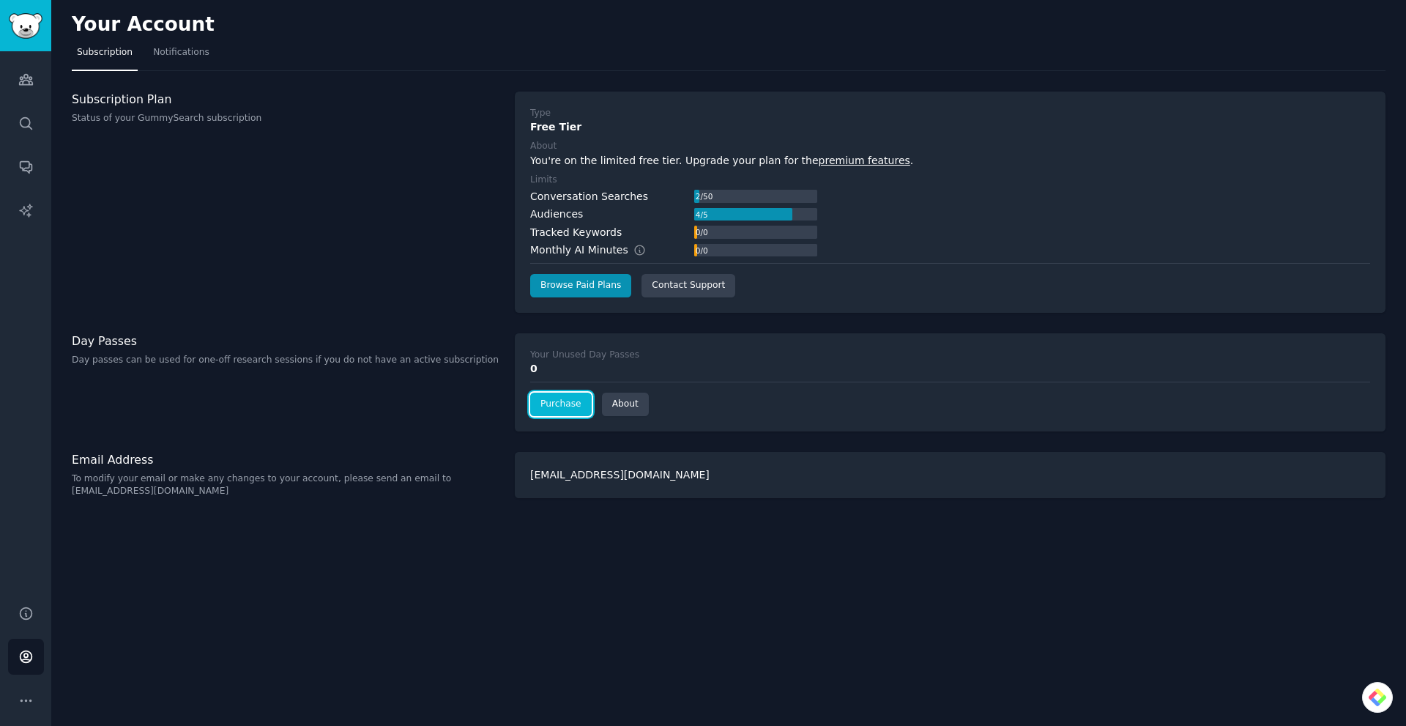
click at [570, 407] on link "Purchase" at bounding box center [561, 403] width 62 height 23
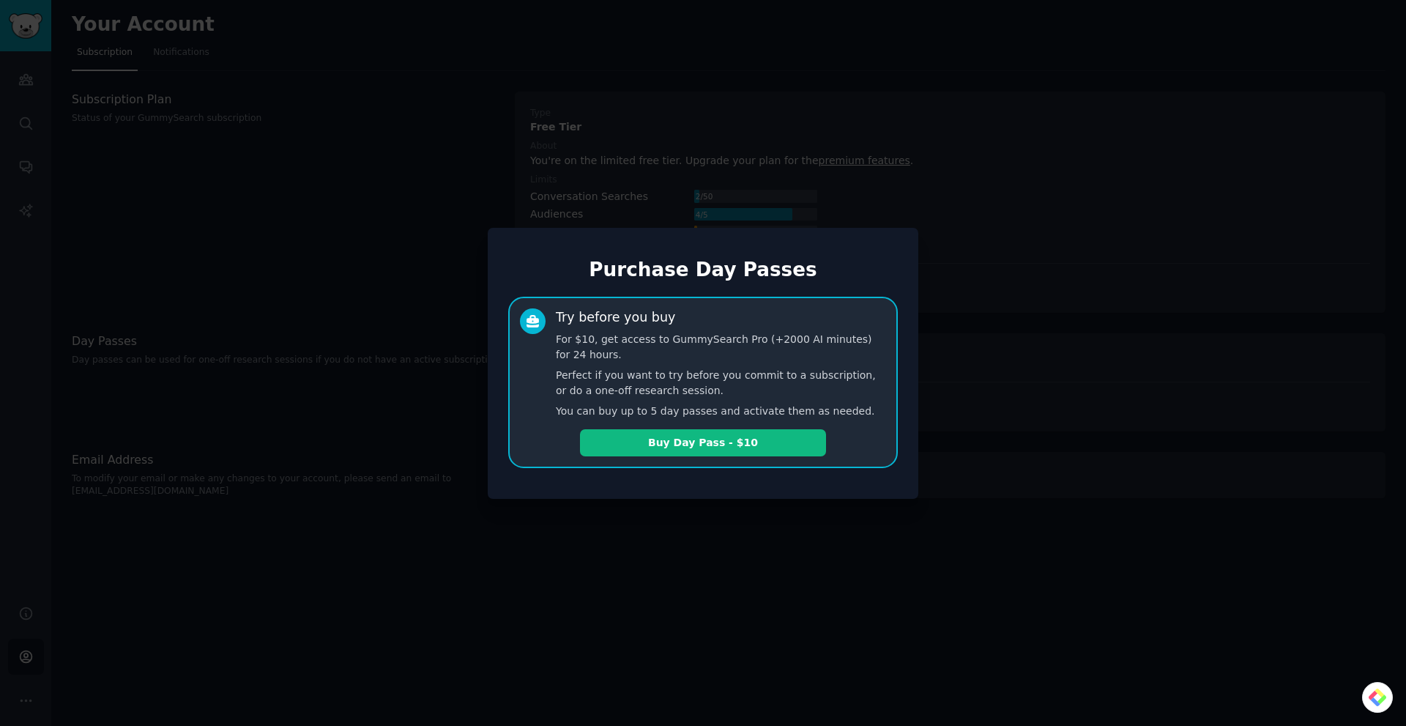
click at [299, 116] on div at bounding box center [703, 363] width 1406 height 726
